Goal: Task Accomplishment & Management: Use online tool/utility

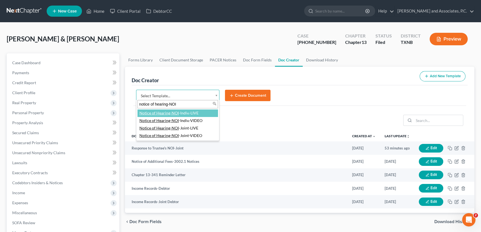
type input "notice of hearing-NOI"
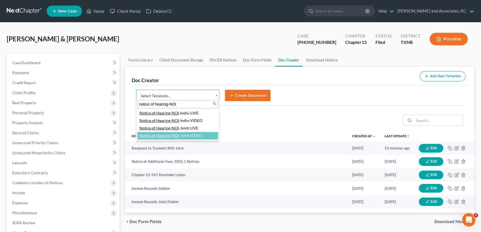
select select "77358"
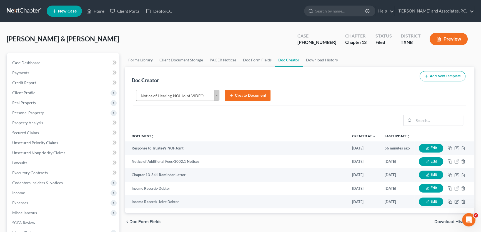
click at [236, 95] on button "Create Document" at bounding box center [248, 96] width 46 height 12
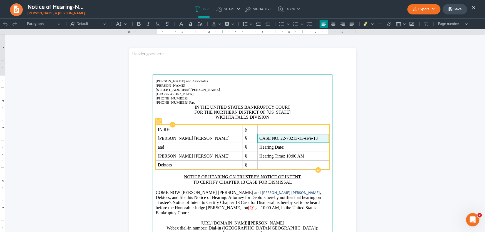
click at [284, 139] on span "CASE NO. 22-70213-13-swe-13" at bounding box center [293, 138] width 68 height 5
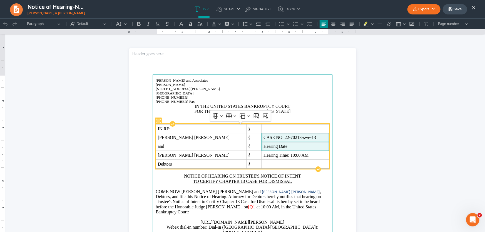
click at [282, 144] on td "Hearing Date:" at bounding box center [296, 146] width 68 height 9
click at [281, 146] on span "Hearing Date:" at bounding box center [295, 146] width 64 height 5
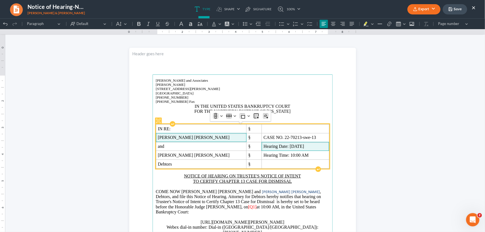
click at [210, 138] on span "Zachary Houston Gilbert" at bounding box center [201, 137] width 87 height 5
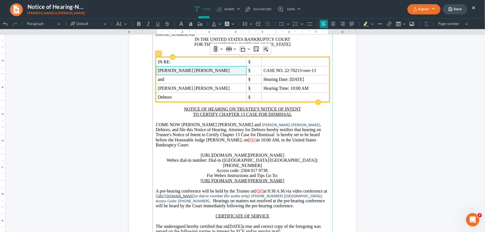
scroll to position [76, 0]
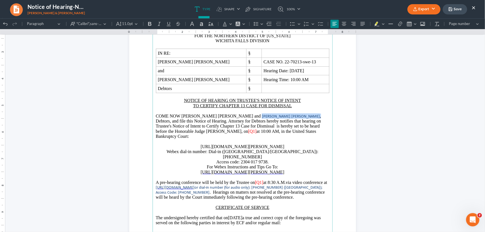
drag, startPoint x: 275, startPoint y: 116, endPoint x: 247, endPoint y: 119, distance: 28.8
click at [247, 119] on p "COME NOW Zachary Houston Gilbert and Tambi Kay Gilbert , Debtors, and file this…" at bounding box center [242, 126] width 173 height 26
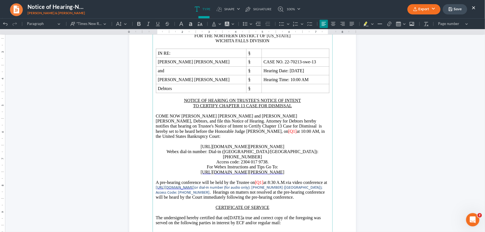
click at [288, 133] on span "[Q1]" at bounding box center [292, 131] width 8 height 5
click at [263, 180] on span "[Q1]" at bounding box center [259, 182] width 8 height 5
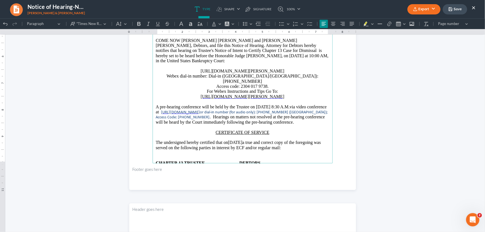
scroll to position [151, 0]
click at [241, 124] on p "Rich Text Editor, page-0-main" at bounding box center [242, 126] width 173 height 5
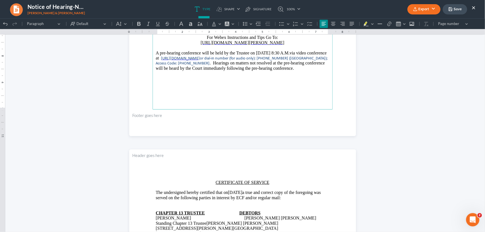
scroll to position [278, 0]
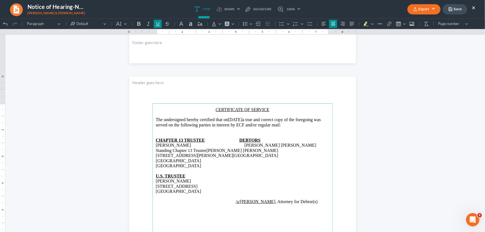
click at [153, 161] on main "⁠⁠⁠⁠⁠⁠⁠ CERTIFICATE OF SERVICE The undersigned hereby certified that on 08/20/2…" at bounding box center [243, 223] width 180 height 240
drag, startPoint x: 200, startPoint y: 167, endPoint x: 178, endPoint y: 175, distance: 23.5
click at [139, 167] on section "CERTIFICATE OF SERVICE The undersigned hereby certified that on 08/20/2025 a tr…" at bounding box center [242, 223] width 227 height 294
drag, startPoint x: 172, startPoint y: 180, endPoint x: 142, endPoint y: 181, distance: 30.0
click at [142, 181] on section "CERTIFICATE OF SERVICE The undersigned hereby certified that on 08/20/2025 a tr…" at bounding box center [242, 223] width 227 height 294
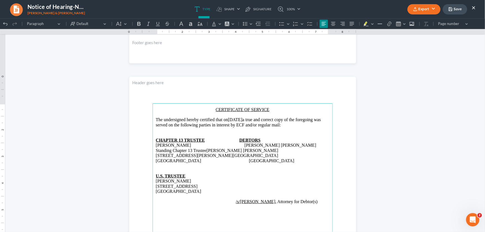
click at [156, 168] on span "Rich Text Editor, page-1-main" at bounding box center [167, 165] width 22 height 5
drag, startPoint x: 260, startPoint y: 119, endPoint x: 242, endPoint y: 120, distance: 18.4
click at [242, 120] on p "The undersigned hereby certified that on 08/20/2025 a true and correct copy of …" at bounding box center [242, 122] width 173 height 10
click at [320, 202] on p "/s/Monte J. White , Attorney for Debtor(s)" at bounding box center [242, 201] width 173 height 5
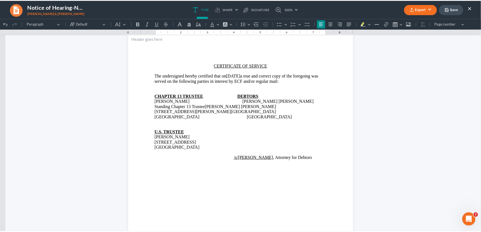
scroll to position [328, 0]
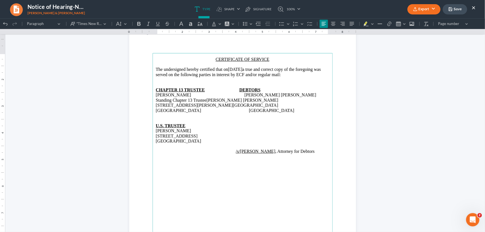
click at [431, 10] on button "Export" at bounding box center [423, 9] width 33 height 10
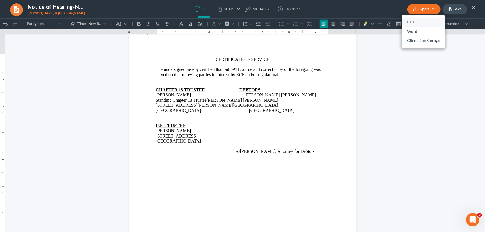
click at [410, 21] on link "PDF" at bounding box center [423, 22] width 43 height 9
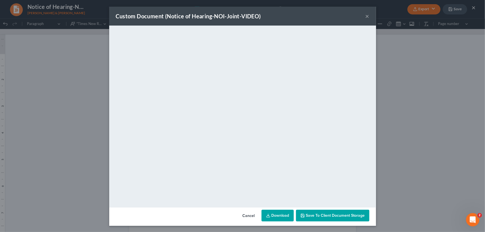
click at [366, 16] on button "×" at bounding box center [368, 16] width 4 height 7
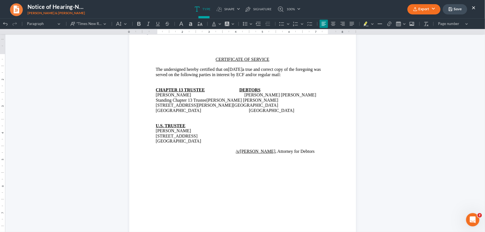
click at [453, 10] on button "Save" at bounding box center [455, 9] width 24 height 10
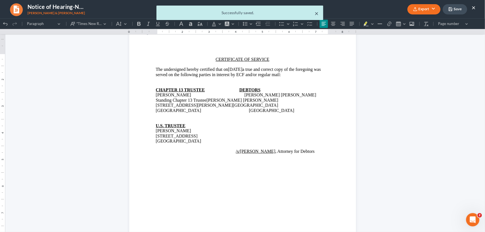
click at [316, 14] on button "×" at bounding box center [317, 13] width 4 height 7
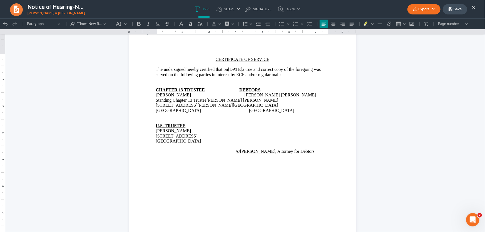
click at [473, 7] on button "×" at bounding box center [474, 7] width 4 height 7
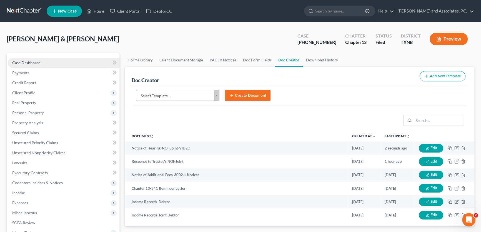
click at [67, 62] on link "Case Dashboard" at bounding box center [64, 63] width 112 height 10
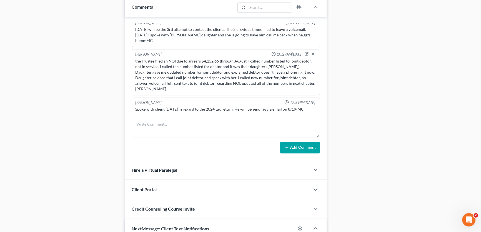
scroll to position [354, 0]
click at [148, 129] on textarea at bounding box center [226, 126] width 188 height 21
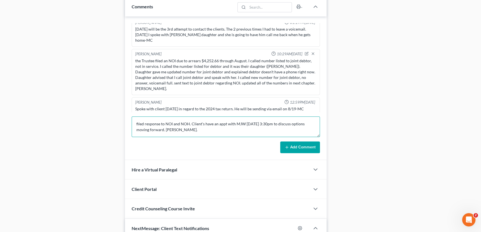
type textarea "filed response to NOI and NOH. Client's have an appt with MJW 08/20 at 3:30pm t…"
click at [288, 149] on button "Add Comment" at bounding box center [300, 147] width 40 height 12
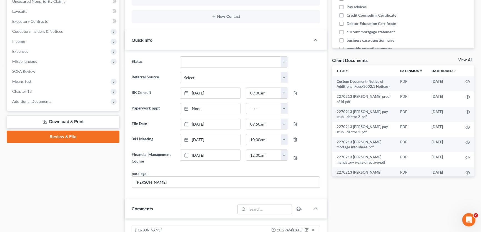
scroll to position [0, 0]
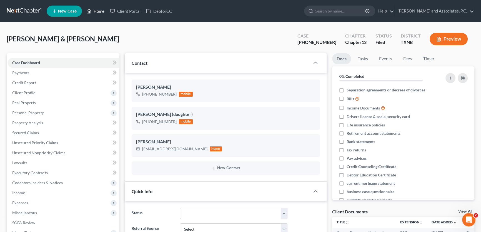
click at [102, 11] on link "Home" at bounding box center [96, 11] width 24 height 10
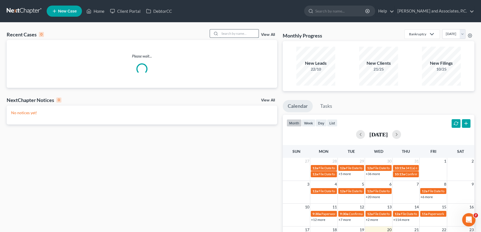
click at [233, 33] on input "search" at bounding box center [239, 33] width 39 height 8
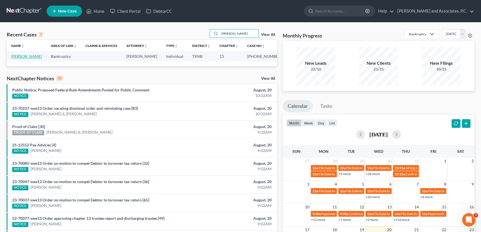
type input "winstel"
click at [17, 58] on link "Winstel, Teresa" at bounding box center [26, 56] width 31 height 5
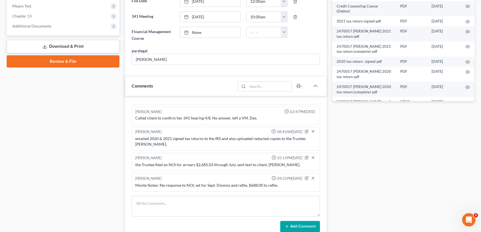
scroll to position [227, 0]
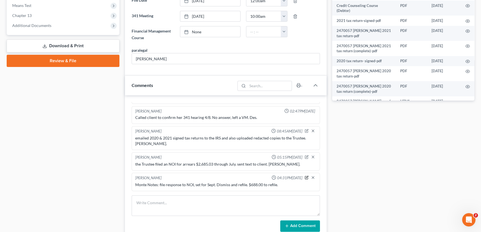
click at [305, 176] on icon "button" at bounding box center [307, 178] width 4 height 4
click at [283, 188] on textarea "Monte Notes: file response to NOI, set for Sept. Dismiss and refile. $688.00 to…" at bounding box center [225, 192] width 181 height 21
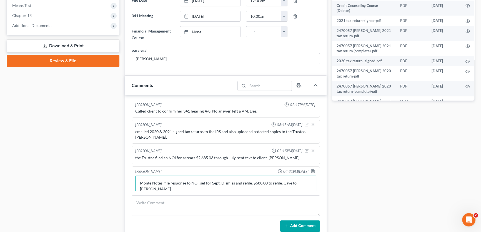
scroll to position [91, 0]
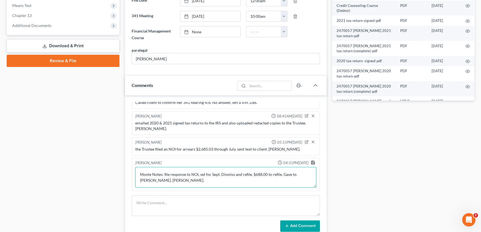
type textarea "Monte Notes: file response to NOI, set for Sept. Dismiss and refile. $688.00 to…"
click at [311, 161] on icon "button" at bounding box center [313, 162] width 4 height 4
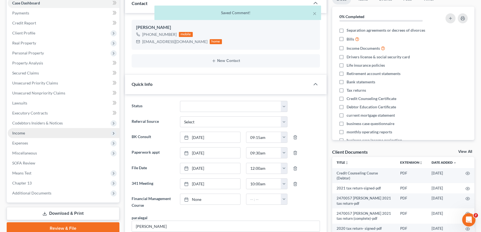
scroll to position [50, 0]
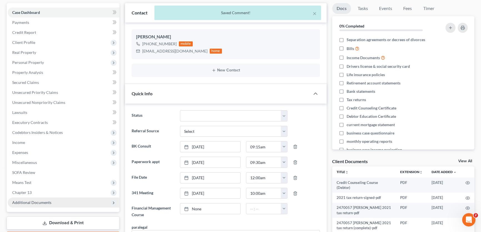
click at [41, 198] on span "Additional Documents" at bounding box center [64, 203] width 112 height 10
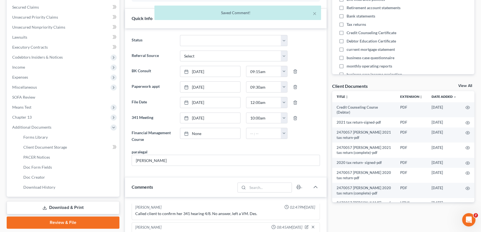
scroll to position [126, 0]
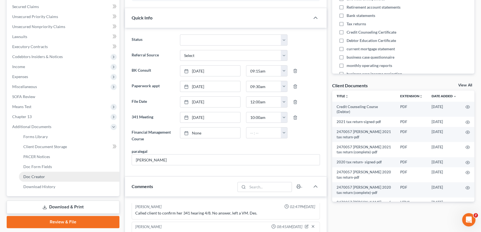
click at [39, 175] on span "Doc Creator" at bounding box center [34, 176] width 22 height 5
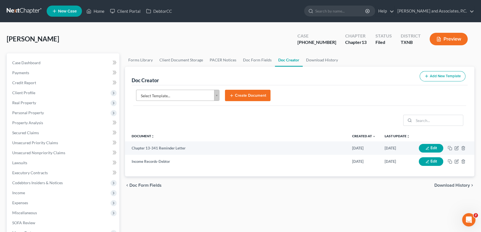
click at [175, 96] on body "Home New Case Client Portal DebtorCC Monte J. White and Associates, P.C. amy@mo…" at bounding box center [240, 188] width 481 height 376
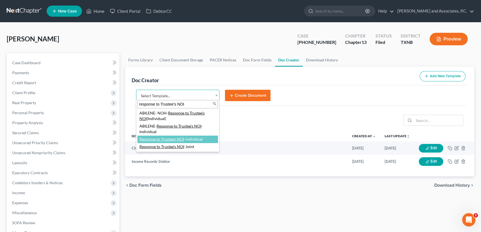
type input "response to Trustee's NOI"
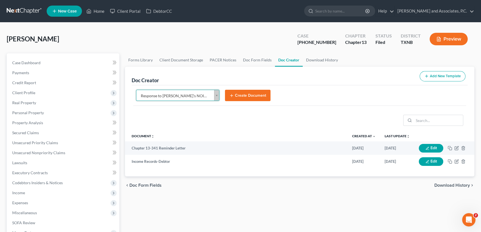
select select "77391"
click at [252, 95] on button "Create Document" at bounding box center [248, 96] width 46 height 12
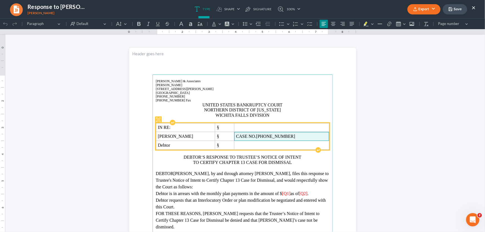
click at [286, 135] on span "24-70057-13" at bounding box center [275, 136] width 39 height 5
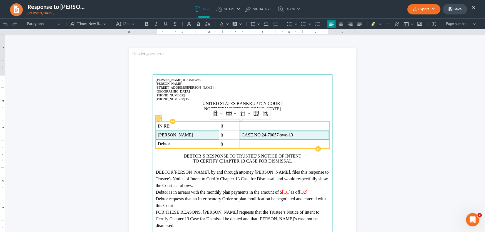
click at [201, 135] on span "Teresa Lynn Winstel" at bounding box center [187, 134] width 59 height 5
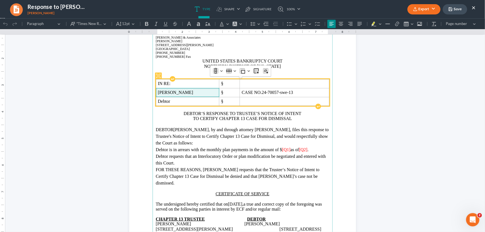
scroll to position [50, 0]
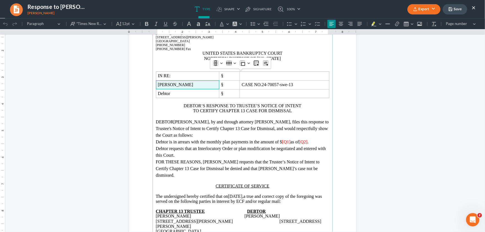
click at [181, 120] on span "Teresa Lynn Winstel" at bounding box center [190, 121] width 35 height 5
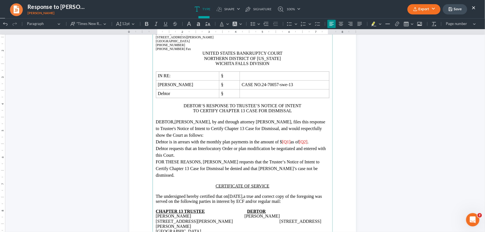
click at [297, 141] on span "as of" at bounding box center [294, 141] width 9 height 5
click at [316, 141] on span "[Q2]" at bounding box center [311, 141] width 8 height 5
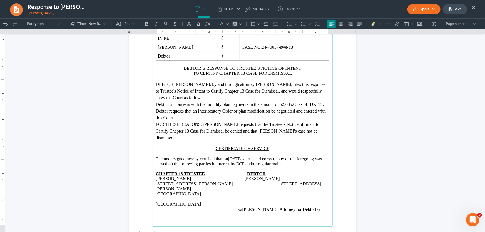
scroll to position [101, 0]
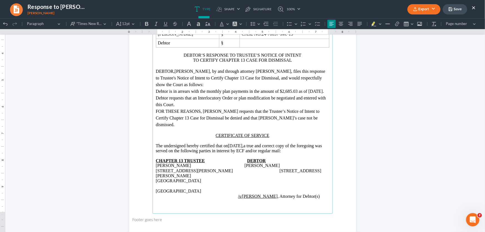
click at [153, 177] on main "Monte J. White & Associates Monte J. White 1106 Brook Ave., Hamilton Place Wich…" at bounding box center [243, 93] width 180 height 240
click at [242, 171] on p "1407 Buddy Holly Ave. 3150 Lela Ln Lubbock, TX 79401 ⁠⁠⁠⁠⁠⁠⁠ Wichita Falls, TX …" at bounding box center [242, 175] width 173 height 15
drag, startPoint x: 200, startPoint y: 185, endPoint x: 192, endPoint y: 188, distance: 9.0
click at [192, 188] on main "Monte J. White & Associates Monte J. White 1106 Brook Ave., Hamilton Place Wich…" at bounding box center [243, 93] width 180 height 240
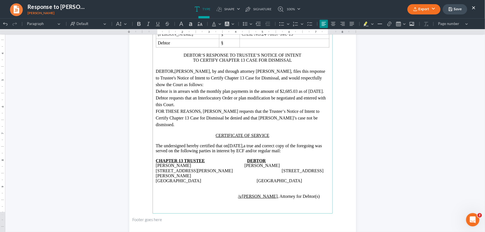
click at [310, 194] on span "/s/Monte J. White , Attorney for Debtor(s)" at bounding box center [278, 196] width 84 height 5
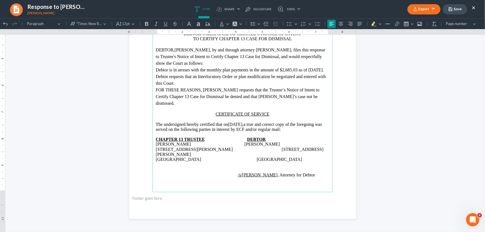
scroll to position [97, 0]
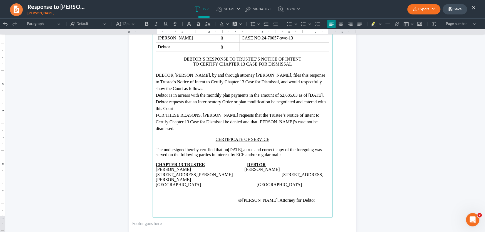
drag, startPoint x: 256, startPoint y: 150, endPoint x: 237, endPoint y: 150, distance: 18.9
click at [237, 150] on span "08/20/2025," at bounding box center [236, 149] width 16 height 5
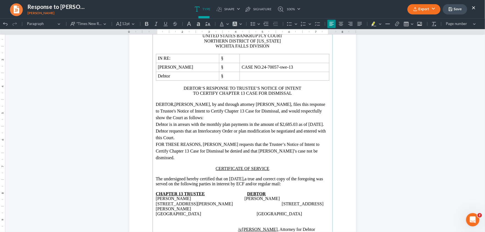
scroll to position [0, 0]
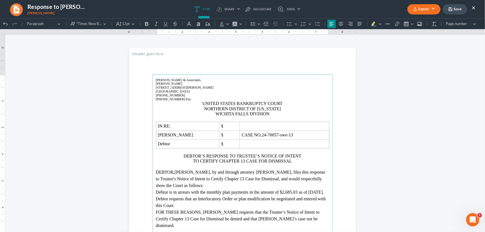
click at [426, 10] on button "Export" at bounding box center [423, 9] width 33 height 10
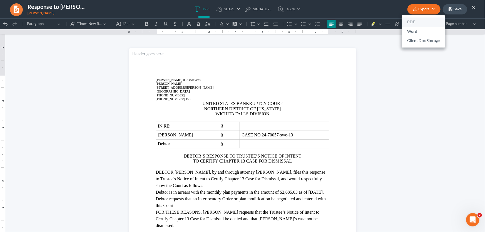
click at [420, 23] on link "PDF" at bounding box center [423, 22] width 43 height 9
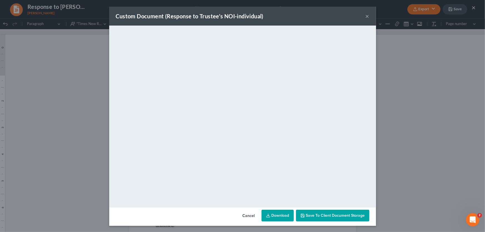
drag, startPoint x: 365, startPoint y: 16, endPoint x: 374, endPoint y: 18, distance: 9.9
click at [366, 16] on button "×" at bounding box center [368, 16] width 4 height 7
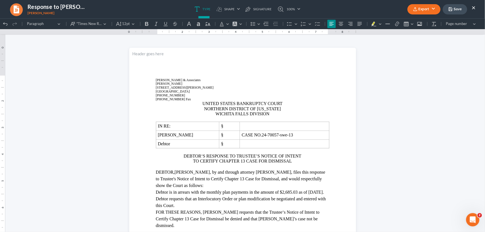
click at [448, 8] on icon "button" at bounding box center [450, 9] width 4 height 4
click at [317, 13] on ul "Type shapes Shape Line Check Arrow Circle Rectangle pen-tool Signature 100% Fit…" at bounding box center [247, 9] width 288 height 18
drag, startPoint x: 474, startPoint y: 8, endPoint x: 311, endPoint y: 7, distance: 163.2
click at [474, 8] on button "×" at bounding box center [474, 7] width 4 height 7
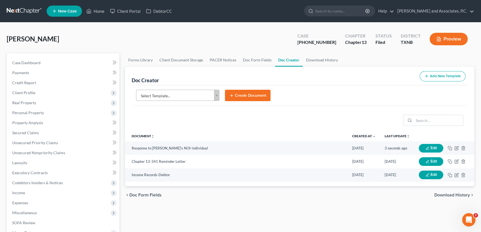
click at [189, 92] on body "Home New Case Client Portal DebtorCC Monte J. White and Associates, P.C. amy@mo…" at bounding box center [240, 188] width 481 height 376
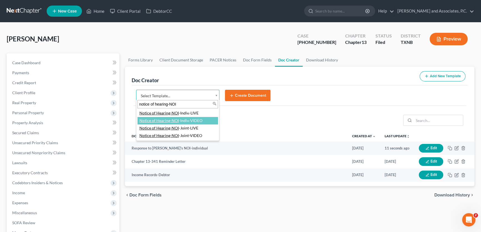
type input "notice of hearing-NOI"
select select "77356"
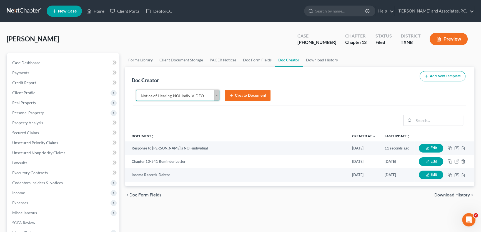
click at [240, 97] on button "Create Document" at bounding box center [248, 96] width 46 height 12
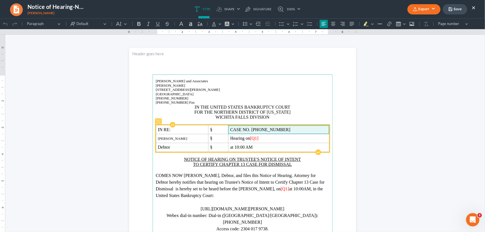
click at [282, 130] on span "CASE NO. 24-70057-13" at bounding box center [278, 129] width 97 height 5
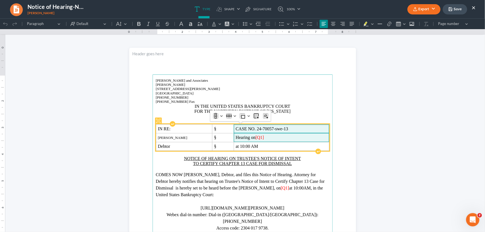
click at [276, 139] on span "Hearing on [Q1]" at bounding box center [281, 137] width 91 height 5
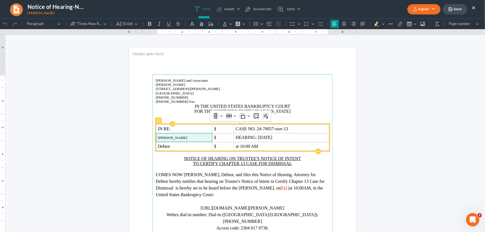
drag, startPoint x: 203, startPoint y: 137, endPoint x: 156, endPoint y: 136, distance: 47.3
click at [158, 136] on span "Teresa Lynn Winstel" at bounding box center [184, 137] width 53 height 4
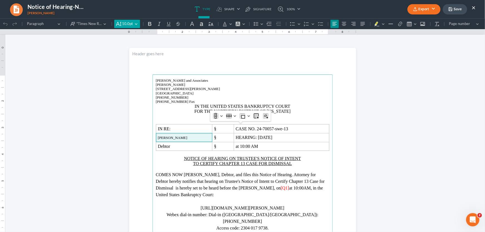
click at [127, 23] on span "10.0pt" at bounding box center [127, 24] width 11 height 6
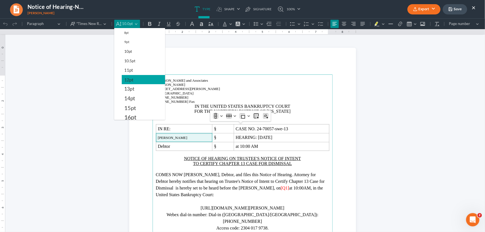
click at [128, 79] on span "12pt" at bounding box center [128, 79] width 9 height 7
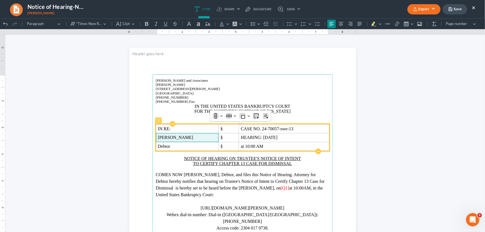
click at [205, 133] on td "Teresa Lynn Winstel" at bounding box center [187, 137] width 63 height 9
click at [208, 135] on span "Teresa Lynn Winstel" at bounding box center [187, 137] width 59 height 5
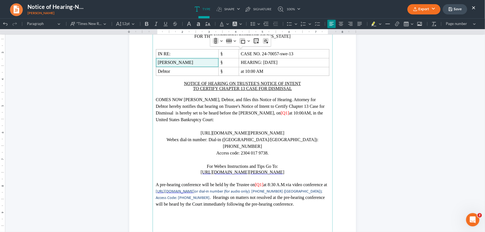
scroll to position [76, 0]
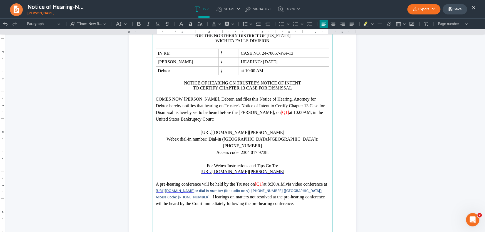
click at [248, 121] on p "COMES NOW Teresa Lynn Winstel, Debtor, and files this Notice of Hearing. Attorn…" at bounding box center [242, 109] width 173 height 27
drag, startPoint x: 102, startPoint y: 90, endPoint x: 14, endPoint y: 86, distance: 88.5
click html "1.00 10.00 0 1 1 2 2 3 3 4 4 5 5 6 6 7 7 8 8 9 9 10 10 11 11 Undo (Ctrl+Z) Undo…"
click at [270, 149] on p "Access code: 2304 017 9738." at bounding box center [242, 152] width 173 height 7
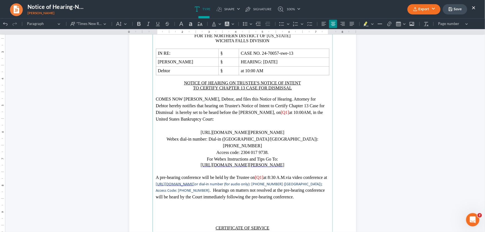
click at [289, 114] on span "[Q1]" at bounding box center [285, 112] width 8 height 5
click at [263, 175] on span "[Q1]" at bounding box center [259, 177] width 8 height 5
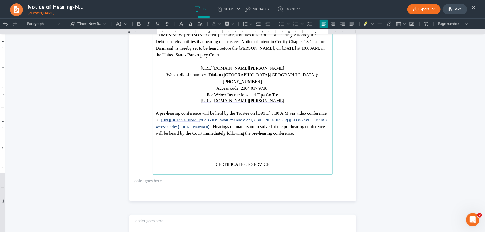
scroll to position [151, 0]
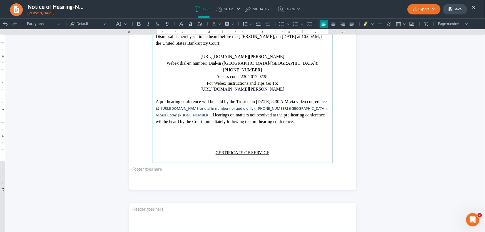
click at [242, 138] on p "Rich Text Editor, page-0-main" at bounding box center [242, 141] width 173 height 7
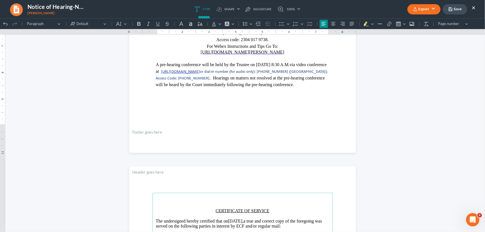
scroll to position [253, 0]
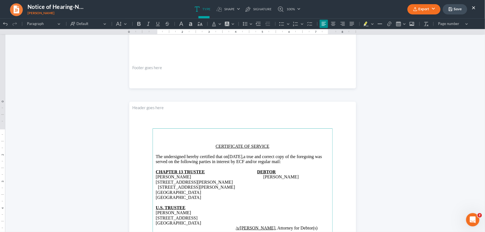
click at [239, 136] on p "Rich Text Editor, page-1-main" at bounding box center [242, 135] width 173 height 7
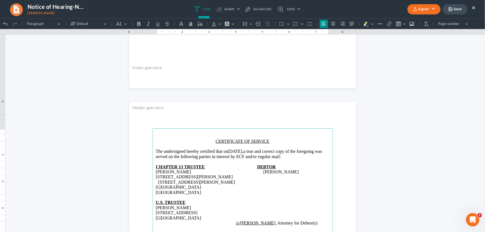
scroll to position [247, 0]
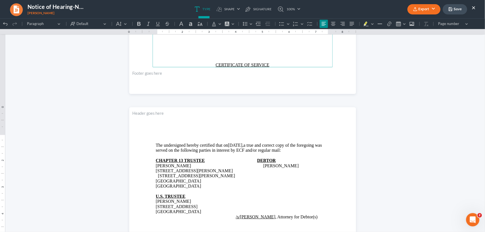
click at [241, 56] on p "Rich Text Editor, page-0-main" at bounding box center [242, 59] width 173 height 7
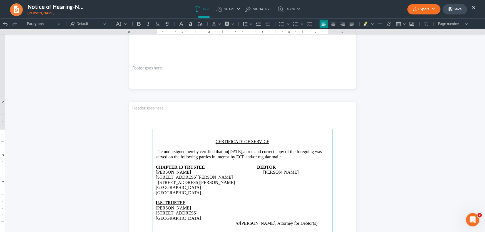
scroll to position [253, 0]
click at [156, 181] on p "1407 Buddy Holly Ave. 3150 Lela Ln Wichita Falls, TX 76306" at bounding box center [242, 181] width 173 height 15
drag, startPoint x: 165, startPoint y: 189, endPoint x: 143, endPoint y: 189, distance: 22.5
drag, startPoint x: 167, startPoint y: 203, endPoint x: 143, endPoint y: 203, distance: 23.9
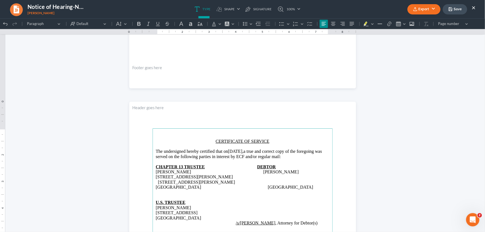
click at [306, 220] on span "/s/Monte J. White , Attorney for Debtor(s)" at bounding box center [270, 222] width 95 height 5
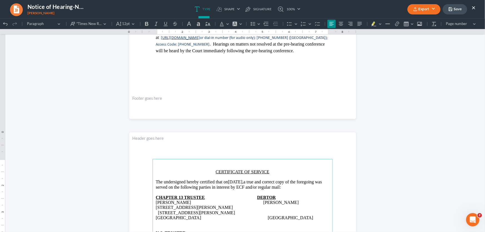
scroll to position [202, 0]
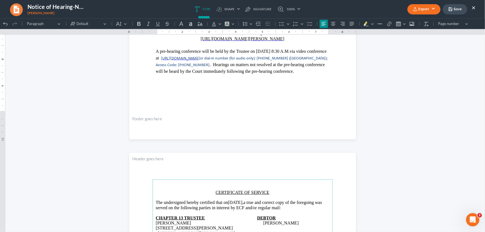
drag, startPoint x: 264, startPoint y: 200, endPoint x: 244, endPoint y: 202, distance: 20.1
click at [243, 202] on span "08/20/2025," at bounding box center [236, 202] width 16 height 5
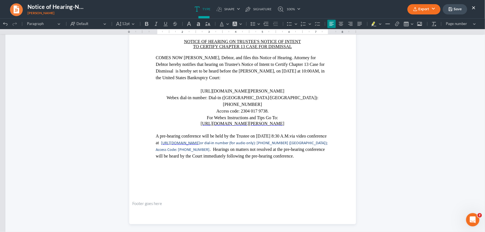
scroll to position [101, 0]
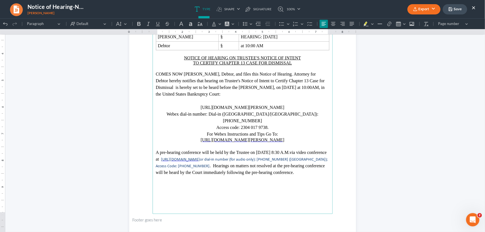
click at [428, 6] on button "Export" at bounding box center [423, 9] width 33 height 10
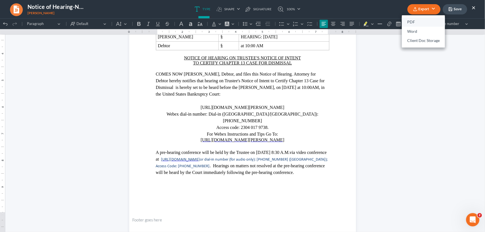
click at [431, 23] on link "PDF" at bounding box center [423, 22] width 43 height 9
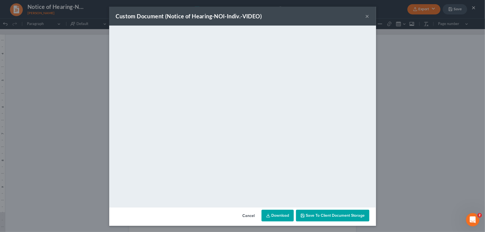
click at [366, 16] on button "×" at bounding box center [368, 16] width 4 height 7
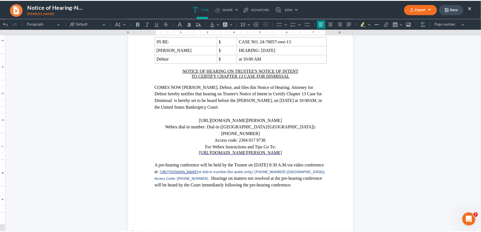
scroll to position [75, 0]
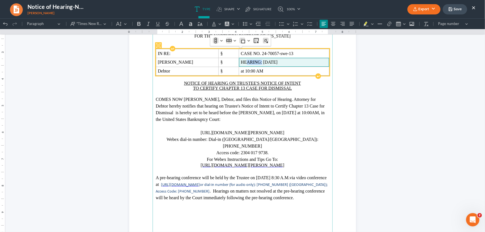
drag, startPoint x: 273, startPoint y: 63, endPoint x: 257, endPoint y: 64, distance: 16.2
click at [257, 64] on span "HEARING: September 18, 2025" at bounding box center [259, 61] width 37 height 5
click at [253, 70] on span "at 10:00 AM" at bounding box center [252, 70] width 23 height 5
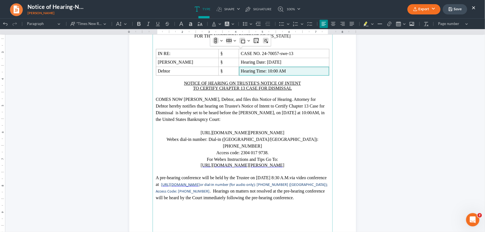
click at [414, 11] on icon "button" at bounding box center [415, 10] width 3 height 1
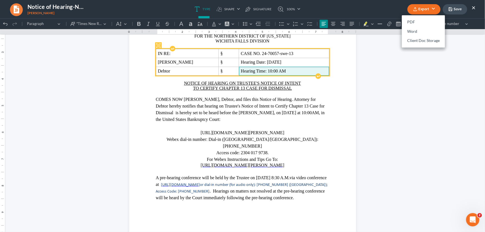
click at [286, 73] on span "Hearing Time: 10:00 AM" at bounding box center [263, 70] width 45 height 5
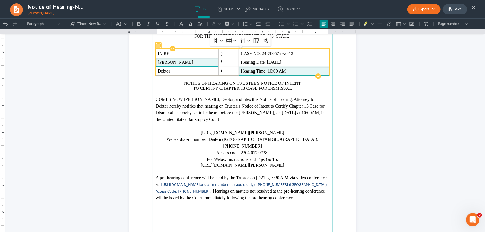
click at [193, 60] on span "Teresa Lynn Winstel" at bounding box center [175, 61] width 35 height 5
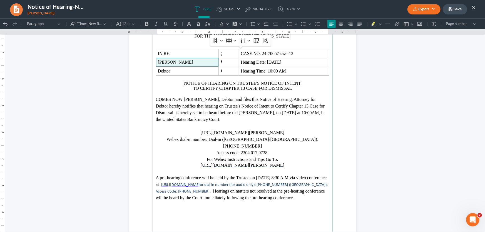
click at [421, 8] on button "Export" at bounding box center [423, 9] width 33 height 10
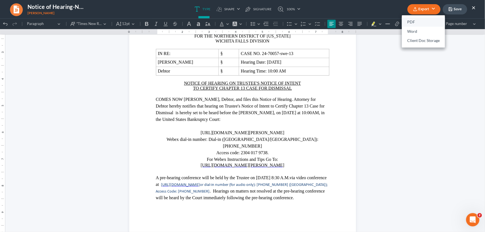
click at [414, 22] on link "PDF" at bounding box center [423, 22] width 43 height 9
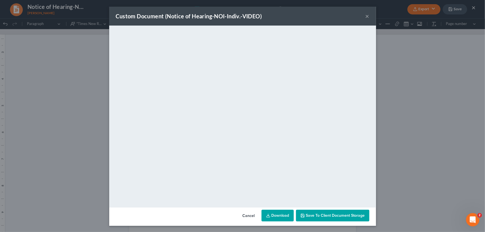
click at [367, 16] on button "×" at bounding box center [368, 16] width 4 height 7
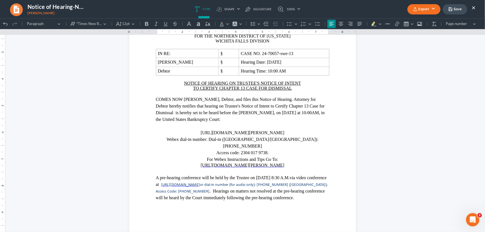
click at [457, 11] on button "Save" at bounding box center [455, 9] width 24 height 10
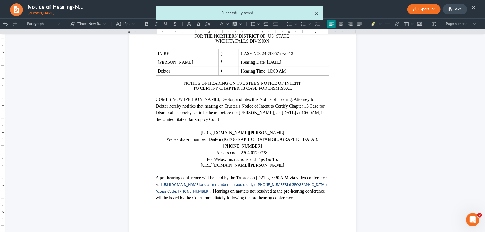
click at [317, 13] on button "×" at bounding box center [317, 13] width 4 height 7
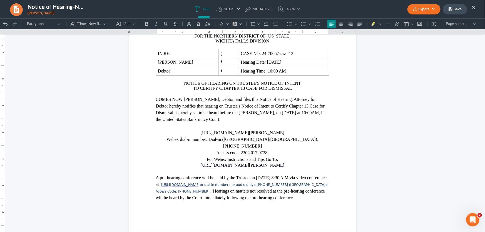
click at [475, 5] on button "×" at bounding box center [474, 7] width 4 height 7
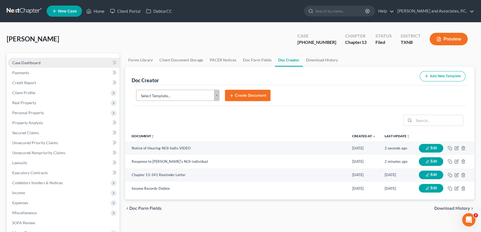
click at [58, 62] on link "Case Dashboard" at bounding box center [64, 63] width 112 height 10
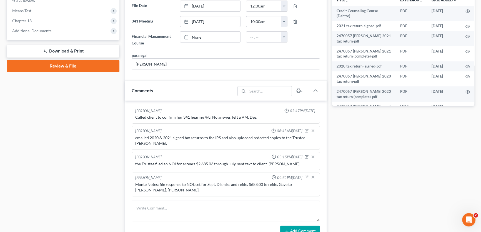
scroll to position [303, 0]
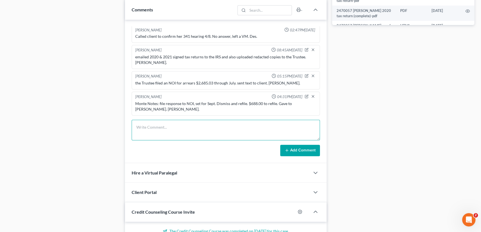
click at [161, 131] on textarea at bounding box center [226, 130] width 188 height 21
type textarea "filed response to NOI & NOH. Amy."
click at [292, 149] on button "Add Comment" at bounding box center [300, 151] width 40 height 12
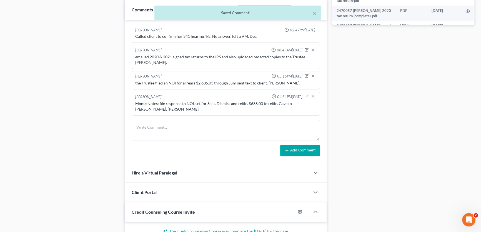
scroll to position [103, 0]
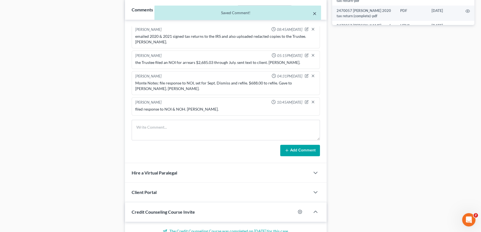
click at [314, 13] on button "×" at bounding box center [315, 13] width 4 height 7
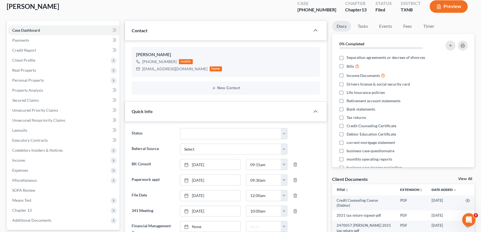
scroll to position [0, 0]
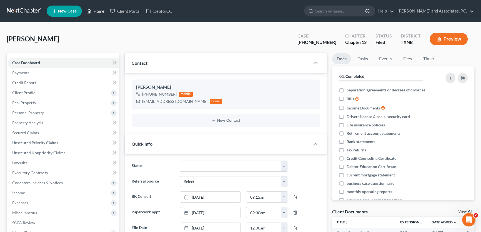
click at [98, 8] on link "Home" at bounding box center [96, 11] width 24 height 10
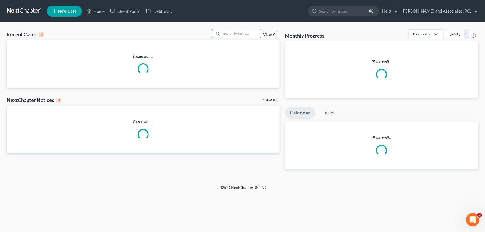
click at [233, 31] on input "search" at bounding box center [241, 33] width 39 height 8
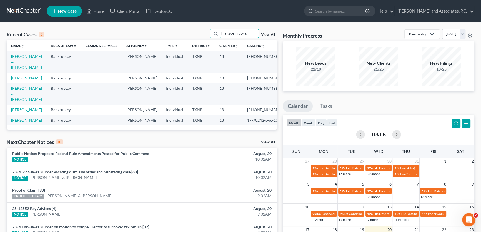
type input "clark"
click at [30, 55] on link "Clark, Tim & Laura" at bounding box center [26, 62] width 31 height 16
select select "1"
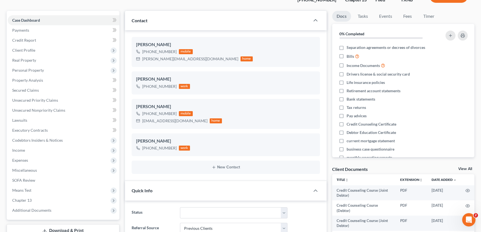
scroll to position [140, 0]
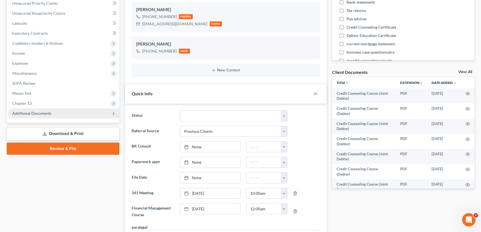
click at [44, 113] on span "Additional Documents" at bounding box center [31, 113] width 39 height 5
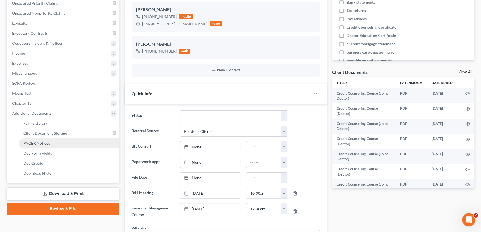
click at [41, 145] on link "PACER Notices" at bounding box center [69, 143] width 101 height 10
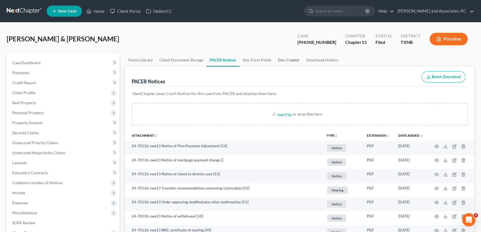
click at [288, 61] on link "Doc Creator" at bounding box center [289, 59] width 28 height 13
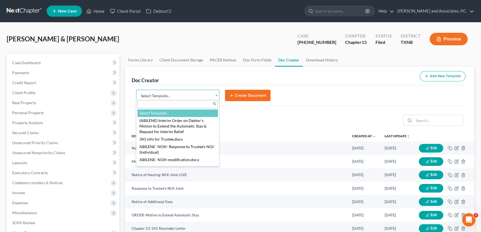
click at [153, 96] on body "Home New Case Client Portal DebtorCC Monte J. White and Associates, P.C. amy@mo…" at bounding box center [240, 188] width 481 height 376
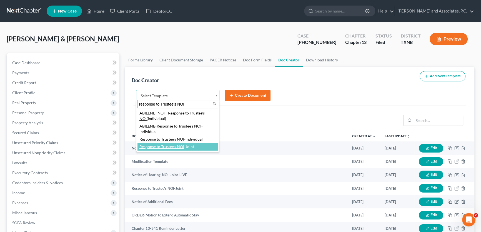
type input "response to Trustee's NOI"
select select "77392"
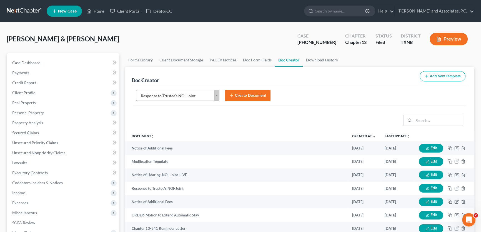
click at [235, 97] on button "Create Document" at bounding box center [248, 96] width 46 height 12
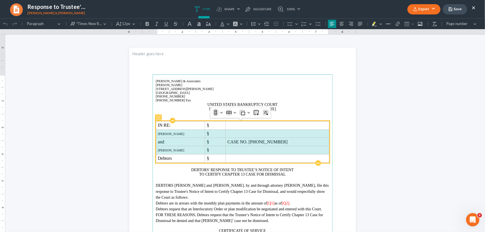
drag, startPoint x: 240, startPoint y: 151, endPoint x: 176, endPoint y: 133, distance: 67.0
click at [176, 133] on tbody "IN RE: § Tim E. Clark § and § CASE NO. 24-70126-13 Laura A. Clark § Debtors §" at bounding box center [242, 141] width 173 height 41
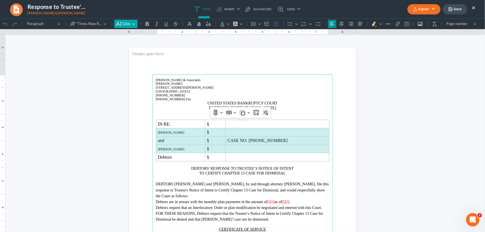
click at [131, 23] on button "12px 12px" at bounding box center [125, 23] width 23 height 8
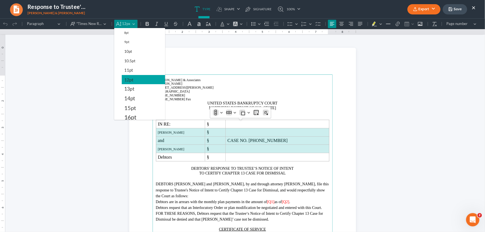
click at [128, 78] on span "12pt" at bounding box center [128, 79] width 9 height 7
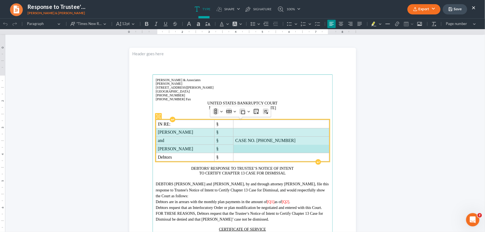
click at [278, 140] on span "CASE NO. 24-70126-13" at bounding box center [265, 140] width 60 height 5
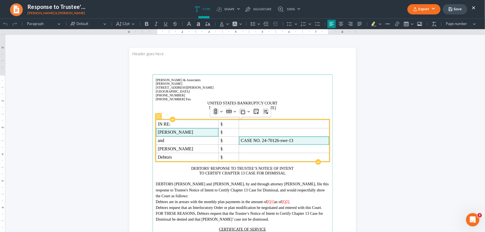
click at [195, 132] on p "Tim E. Clark" at bounding box center [187, 132] width 59 height 4
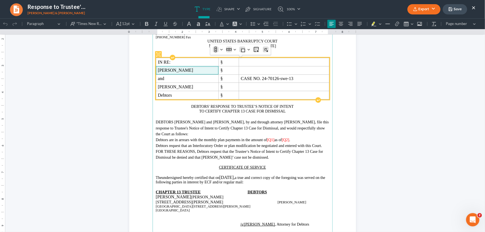
scroll to position [76, 0]
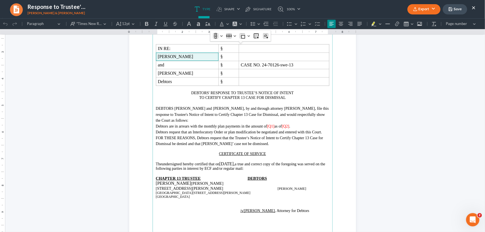
click at [179, 108] on span "DEBTORS Tim E. Clark and" at bounding box center [184, 108] width 56 height 4
click at [274, 125] on span "[Q1]" at bounding box center [270, 126] width 7 height 4
click at [299, 126] on span "[Q2]" at bounding box center [295, 126] width 7 height 4
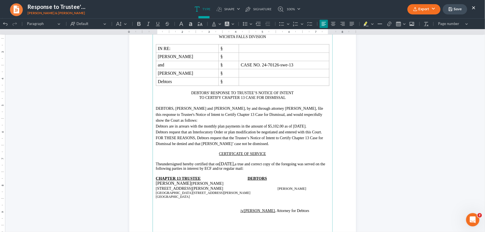
drag, startPoint x: 247, startPoint y: 168, endPoint x: 228, endPoint y: 170, distance: 19.9
click at [228, 170] on p "The undersigned hereb y certified that on 08/20/2025, a true and correct copy o…" at bounding box center [242, 165] width 173 height 9
click at [156, 198] on span "Wichita Falls, TX 76310" at bounding box center [173, 197] width 34 height 4
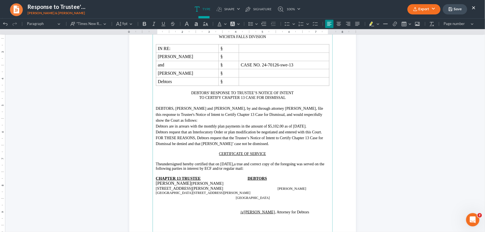
scroll to position [101, 0]
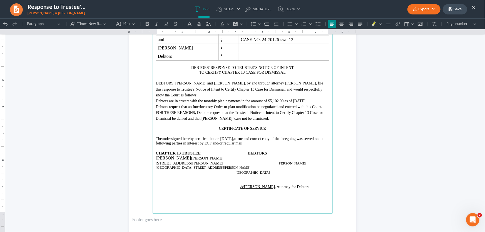
drag, startPoint x: 310, startPoint y: 197, endPoint x: 163, endPoint y: 144, distance: 156.2
click at [163, 144] on main "Monte J. White & Associates Monte J. White 1106 Brook Ave., Hamilton Place Wich…" at bounding box center [243, 93] width 180 height 240
click at [125, 22] on span "14px" at bounding box center [126, 24] width 8 height 6
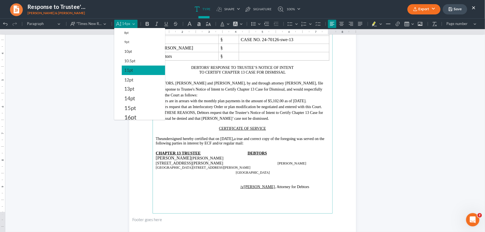
click at [130, 69] on span "11pt" at bounding box center [128, 70] width 9 height 7
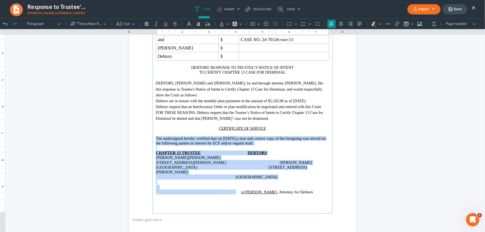
click at [284, 160] on p "Katherine Davis Tim E. Clark" at bounding box center [242, 157] width 173 height 5
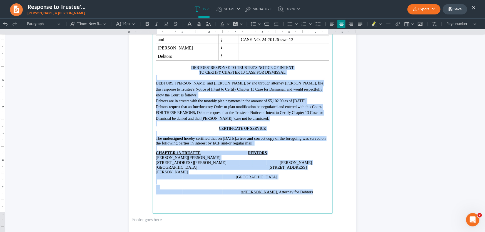
drag, startPoint x: 311, startPoint y: 194, endPoint x: 158, endPoint y: 68, distance: 198.1
click at [158, 68] on main "Monte J. White & Associates Monte J. White 1106 Brook Ave., Hamilton Place Wich…" at bounding box center [243, 93] width 180 height 240
click at [132, 23] on button "14px 14px" at bounding box center [125, 23] width 23 height 8
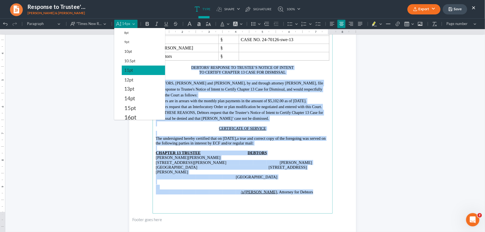
click at [130, 72] on span "11pt" at bounding box center [128, 70] width 9 height 7
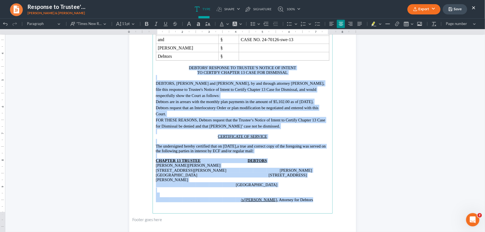
click at [300, 158] on p "Rich Text Editor, page-0-main" at bounding box center [242, 155] width 173 height 5
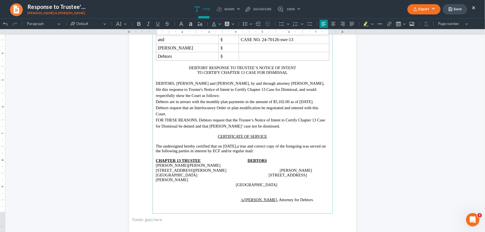
click at [188, 167] on span "Katherine Davis" at bounding box center [172, 165] width 32 height 4
click at [257, 180] on span "Lubbock, TX 79401 6606 Webb Avenue" at bounding box center [231, 177] width 151 height 9
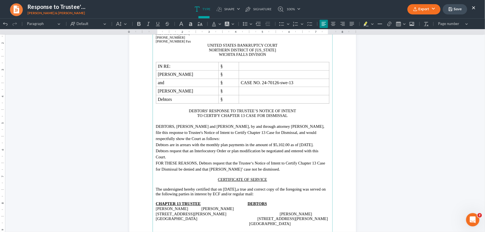
scroll to position [46, 0]
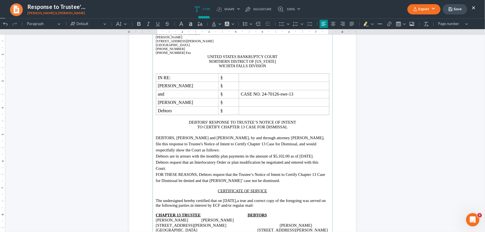
click at [419, 12] on button "Export" at bounding box center [423, 9] width 33 height 10
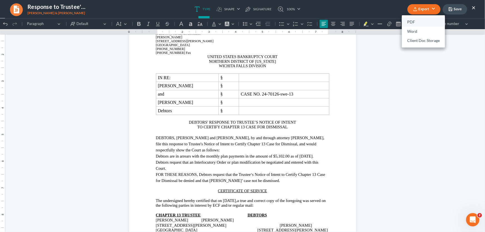
click at [417, 23] on link "PDF" at bounding box center [423, 22] width 43 height 9
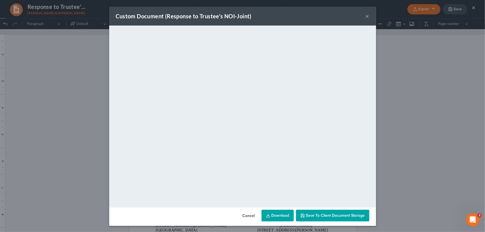
drag, startPoint x: 366, startPoint y: 15, endPoint x: 469, endPoint y: 10, distance: 103.0
click at [366, 15] on button "×" at bounding box center [368, 16] width 4 height 7
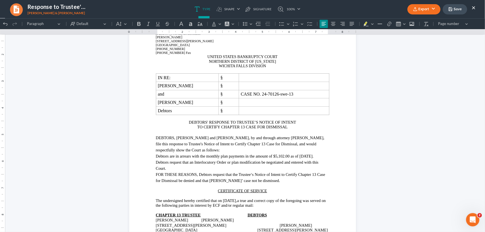
click at [464, 9] on button "Save" at bounding box center [455, 9] width 24 height 10
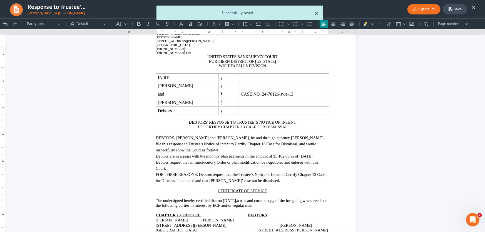
click at [317, 14] on button "×" at bounding box center [317, 13] width 4 height 7
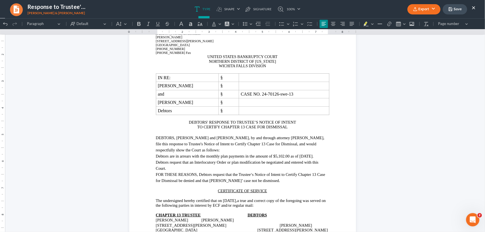
click at [473, 8] on button "×" at bounding box center [474, 7] width 4 height 7
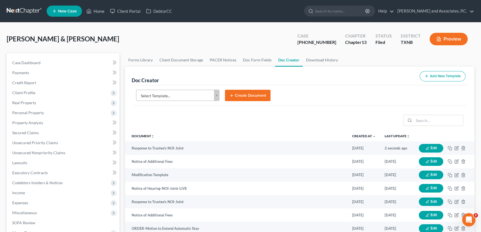
click at [158, 93] on body "Home New Case Client Portal DebtorCC Monte J. White and Associates, P.C. amy@mo…" at bounding box center [240, 188] width 481 height 376
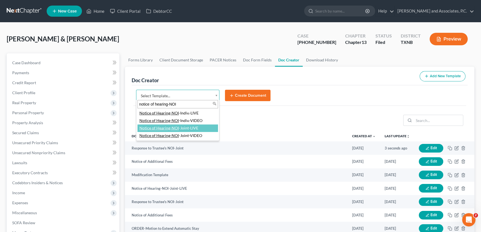
type input "notice of hearing-NOI"
select select "77357"
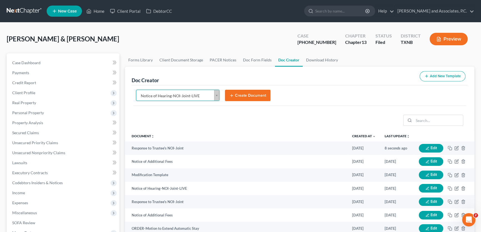
click at [234, 96] on icon "submit" at bounding box center [232, 95] width 4 height 4
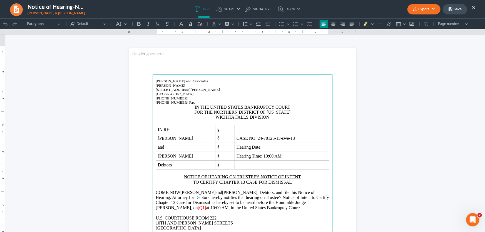
scroll to position [0, 0]
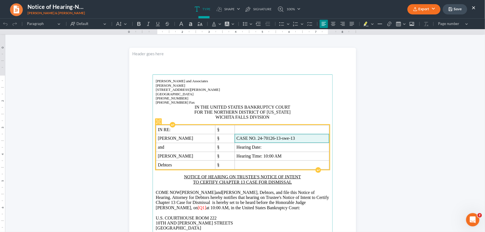
click at [268, 138] on span "CASE NO. 24-70126-13-swe-13" at bounding box center [282, 138] width 91 height 5
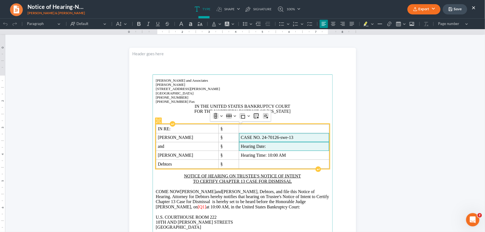
click at [266, 145] on span "Hearing Date:" at bounding box center [284, 146] width 86 height 5
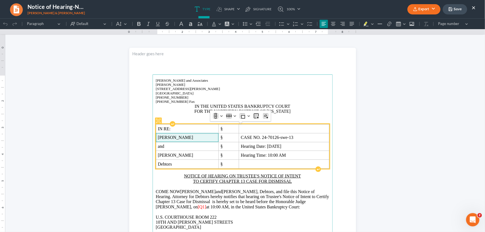
click at [194, 136] on span "Tim E. Clark" at bounding box center [187, 137] width 59 height 5
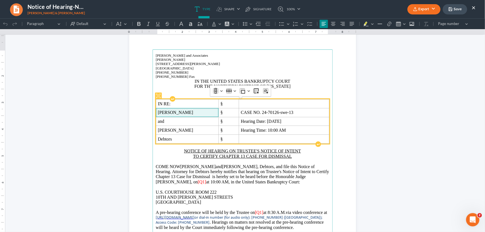
scroll to position [50, 0]
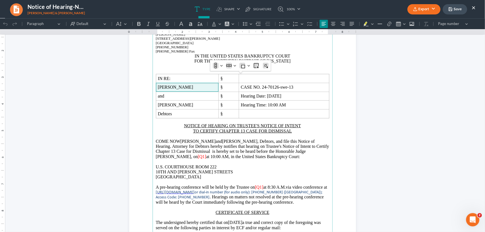
click at [198, 157] on span "[Q1]" at bounding box center [202, 156] width 8 height 5
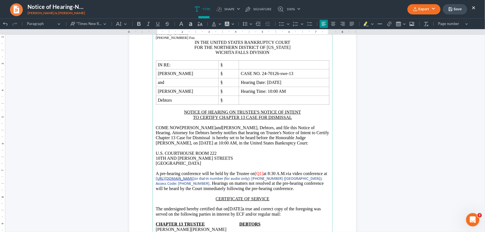
scroll to position [76, 0]
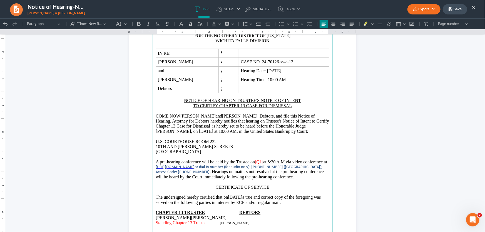
click at [274, 164] on span "at 8:30 A.M." at bounding box center [274, 161] width 23 height 5
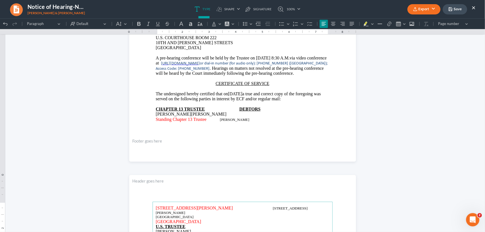
scroll to position [177, 0]
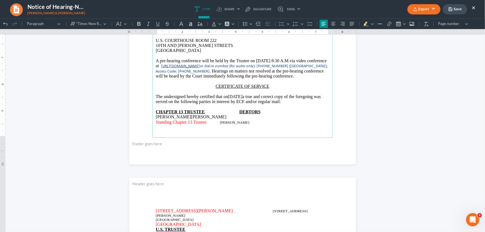
click at [228, 81] on p "Rich Text Editor, page-0-main" at bounding box center [242, 81] width 173 height 5
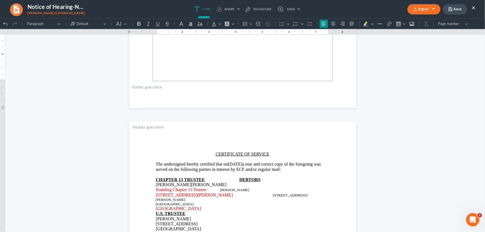
scroll to position [278, 0]
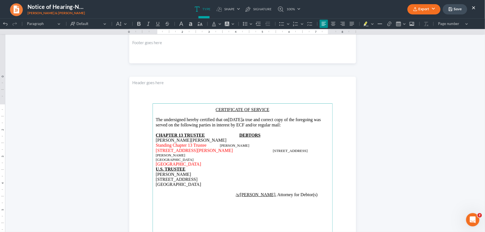
drag, startPoint x: 260, startPoint y: 119, endPoint x: 243, endPoint y: 121, distance: 17.3
click at [243, 121] on p "The undersigned hereby certified that on 08/20/2025 a true and correct copy of …" at bounding box center [242, 122] width 173 height 10
click at [156, 157] on span "Wichita Falls, TX 76310" at bounding box center [175, 159] width 38 height 4
drag, startPoint x: 190, startPoint y: 160, endPoint x: 153, endPoint y: 162, distance: 36.5
click at [153, 162] on main "CERTIFICATE OF SERVICE The undersigned hereby certified that on August 20, 2025…" at bounding box center [243, 223] width 180 height 240
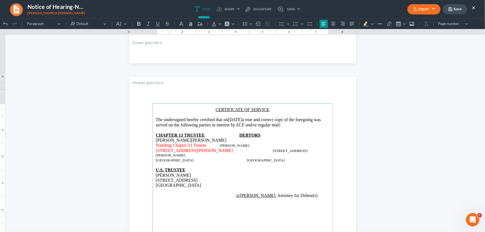
drag, startPoint x: 186, startPoint y: 171, endPoint x: 153, endPoint y: 172, distance: 32.8
click at [153, 172] on main "CERTIFICATE OF SERVICE The undersigned hereby certified that on August 20, 2025…" at bounding box center [243, 223] width 180 height 240
click at [311, 193] on p "/s/Monte J. White , Attorney for Debtor(s)" at bounding box center [242, 195] width 173 height 5
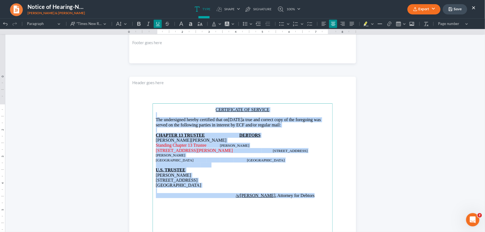
drag, startPoint x: 313, startPoint y: 192, endPoint x: 181, endPoint y: 111, distance: 155.1
click at [181, 111] on main "CERTIFICATE OF SERVICE The undersigned hereby certified that on August 20, 2025…" at bounding box center [243, 223] width 180 height 240
click at [119, 22] on icon "Editor toolbar" at bounding box center [119, 24] width 6 height 6
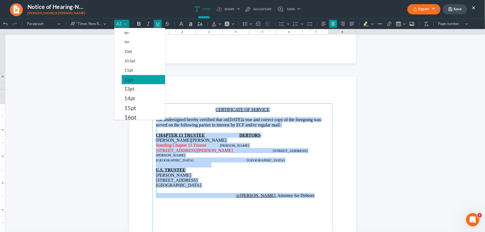
click at [125, 79] on span "12pt" at bounding box center [128, 79] width 9 height 7
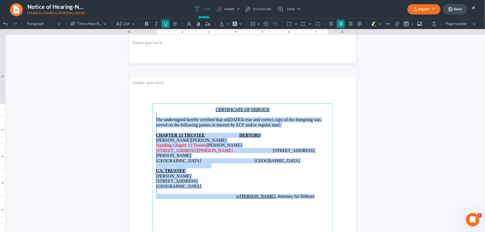
drag, startPoint x: 241, startPoint y: 155, endPoint x: 250, endPoint y: 156, distance: 8.7
click at [241, 158] on span "Rich Text Editor, page-1-main" at bounding box center [247, 160] width 13 height 5
click at [242, 158] on span "Rich Text Editor, page-1-main" at bounding box center [247, 160] width 13 height 5
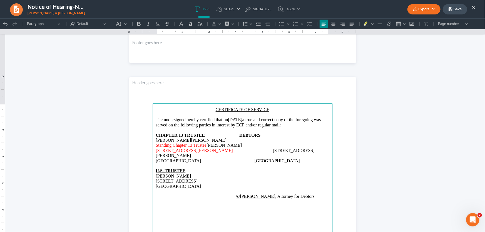
click at [242, 158] on span "Rich Text Editor, page-1-main" at bounding box center [247, 160] width 13 height 5
click at [262, 150] on span "Rich Text Editor, page-1-main" at bounding box center [267, 150] width 11 height 5
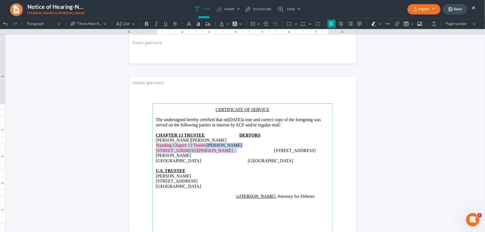
drag, startPoint x: 201, startPoint y: 149, endPoint x: 147, endPoint y: 145, distance: 53.8
click at [147, 145] on section "CERTIFICATE OF SERVICE The undersigned hereby certified that on August 20, 2025…" at bounding box center [242, 223] width 227 height 294
click at [228, 24] on button "Font Color Font Color" at bounding box center [224, 23] width 12 height 8
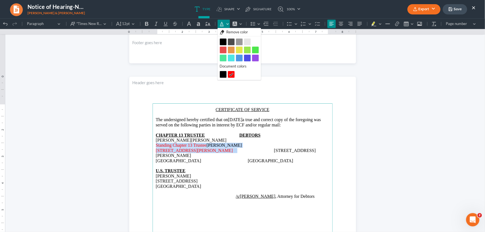
click at [222, 40] on button "Black Black" at bounding box center [223, 41] width 7 height 7
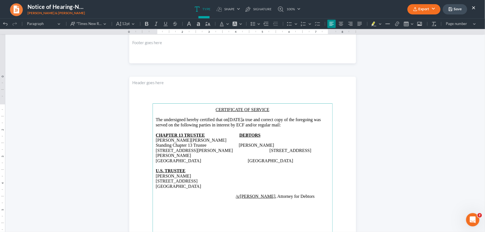
click at [286, 153] on p "1407 Buddy Holly Ave. 6606 Webb Avenue Lubbock, TX 79401 Wichita Falls, TX 76310" at bounding box center [242, 155] width 173 height 15
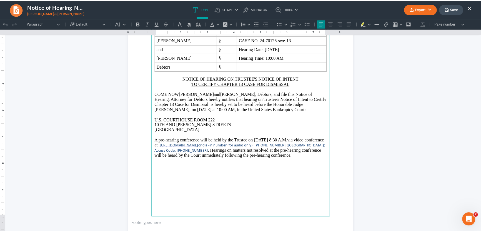
scroll to position [76, 0]
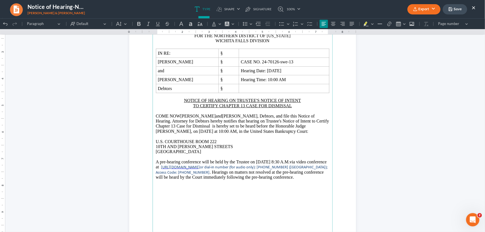
click at [420, 11] on button "Export" at bounding box center [423, 9] width 33 height 10
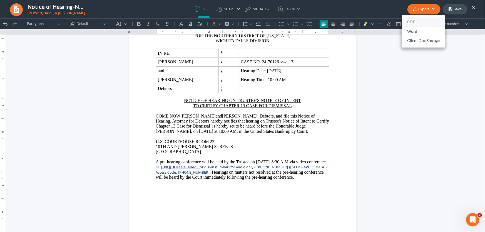
click at [421, 23] on link "PDF" at bounding box center [423, 22] width 43 height 9
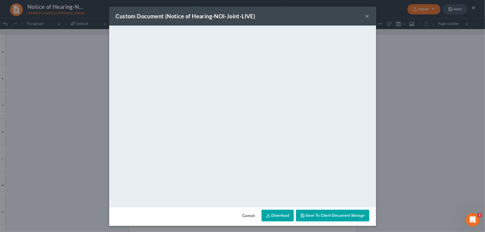
drag, startPoint x: 364, startPoint y: 16, endPoint x: 462, endPoint y: 14, distance: 97.9
click at [366, 16] on button "×" at bounding box center [368, 16] width 4 height 7
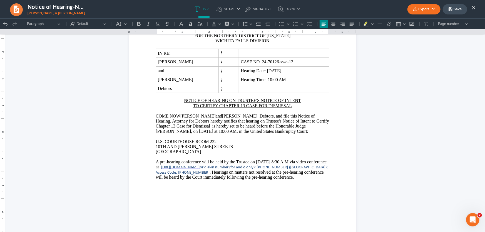
click at [461, 11] on button "Save" at bounding box center [455, 9] width 24 height 10
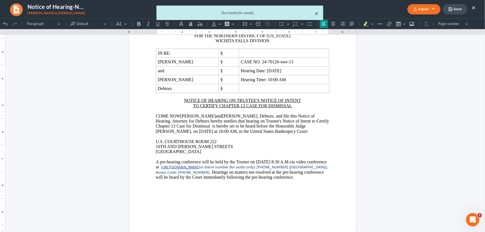
click at [316, 15] on button "×" at bounding box center [317, 13] width 4 height 7
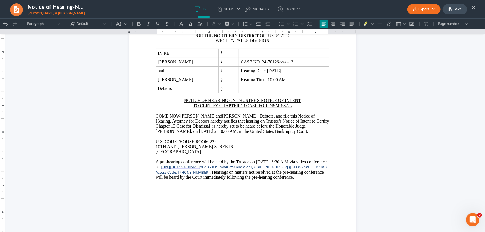
drag, startPoint x: 473, startPoint y: 6, endPoint x: 108, endPoint y: 76, distance: 371.2
click at [473, 6] on button "×" at bounding box center [474, 7] width 4 height 7
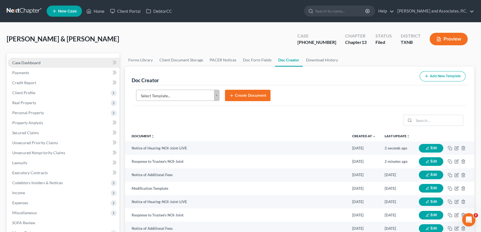
click at [64, 65] on link "Case Dashboard" at bounding box center [64, 63] width 112 height 10
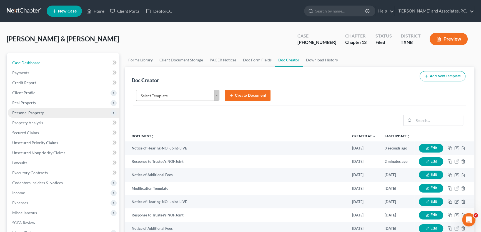
select select "1"
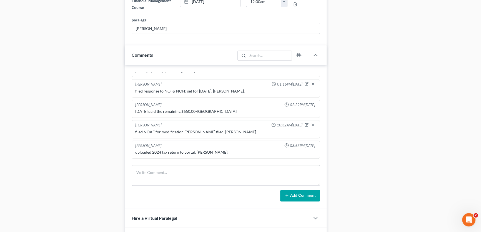
scroll to position [354, 0]
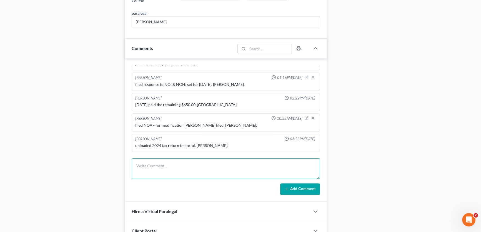
click at [158, 163] on textarea at bounding box center [226, 168] width 188 height 21
type textarea "filed response to NOI and NOH; set for 10/16; per MJW. Amy."
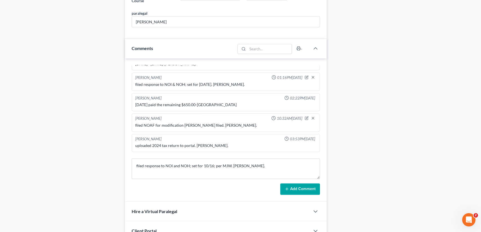
click at [306, 188] on button "Add Comment" at bounding box center [300, 189] width 40 height 12
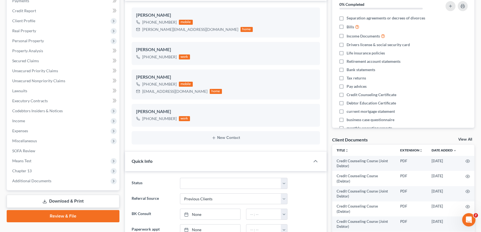
scroll to position [0, 0]
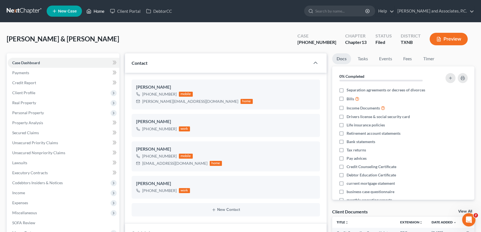
click at [98, 12] on link "Home" at bounding box center [96, 11] width 24 height 10
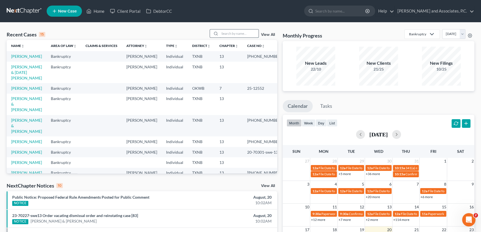
click at [230, 33] on input "search" at bounding box center [239, 33] width 39 height 8
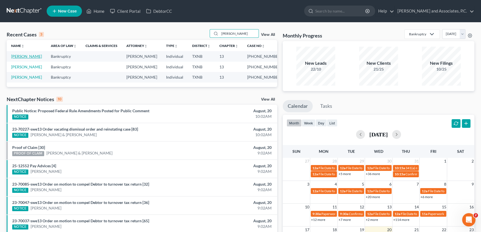
type input "medina"
click at [33, 56] on link "Medina, Manuel" at bounding box center [26, 56] width 31 height 5
select select "5"
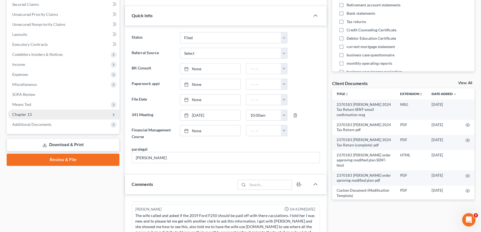
scroll to position [128, 0]
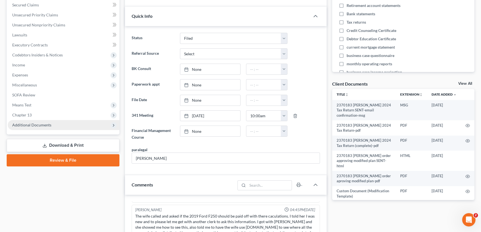
click at [48, 122] on span "Additional Documents" at bounding box center [64, 125] width 112 height 10
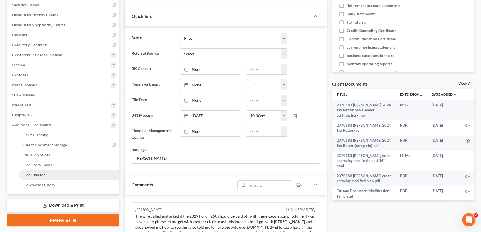
click at [38, 173] on span "Doc Creator" at bounding box center [34, 175] width 22 height 5
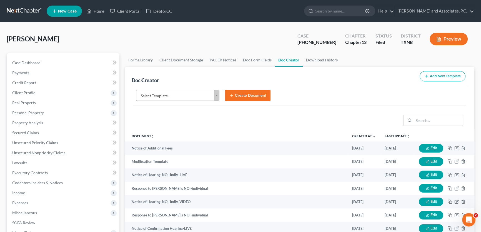
click at [203, 95] on body "Home New Case Client Portal DebtorCC Monte J. White and Associates, P.C. amy@mo…" at bounding box center [240, 193] width 481 height 386
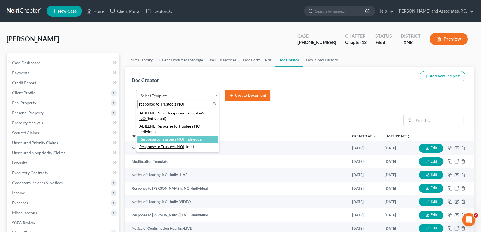
type input "response to Trustee's NOI"
select select "77391"
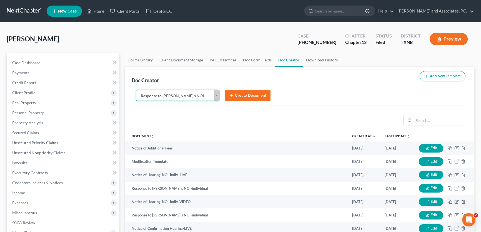
click at [233, 95] on icon "submit" at bounding box center [232, 95] width 4 height 4
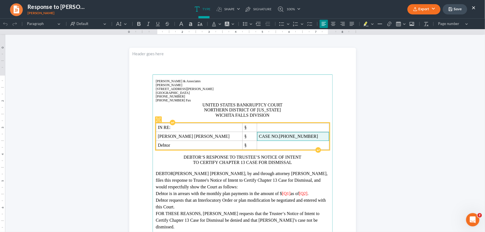
click at [292, 136] on span "23-70183-13" at bounding box center [298, 136] width 39 height 5
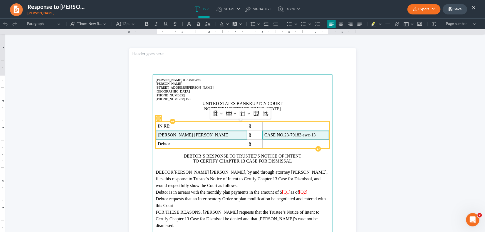
click at [215, 133] on span "Manuel Alvarez Medina" at bounding box center [201, 134] width 87 height 5
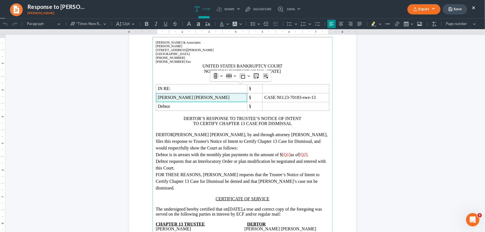
scroll to position [50, 0]
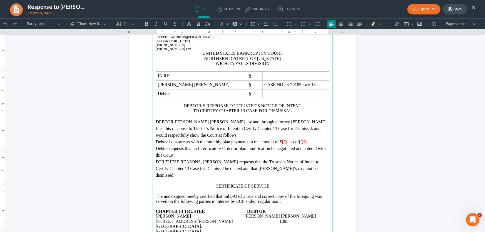
click at [174, 122] on span "DEBTOR" at bounding box center [165, 121] width 18 height 5
click at [297, 140] on span "as of" at bounding box center [294, 141] width 9 height 5
click at [316, 141] on span "[Q2]" at bounding box center [311, 141] width 8 height 5
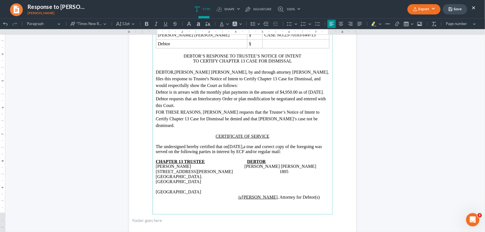
scroll to position [101, 0]
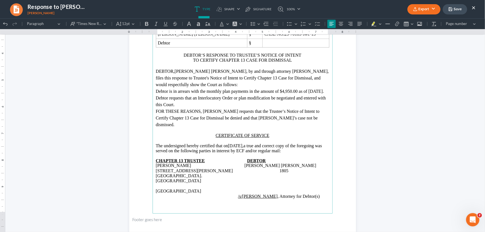
click at [156, 176] on p "1407 Buddy Holly Ave. 1805 Altura Ave. Las Cruces, NM 88001" at bounding box center [242, 175] width 173 height 15
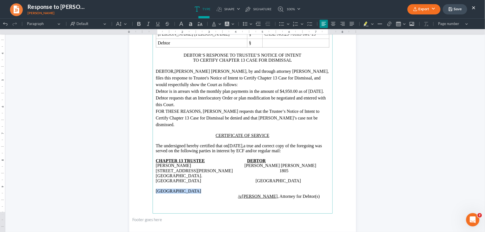
drag, startPoint x: 189, startPoint y: 185, endPoint x: 148, endPoint y: 185, distance: 41.7
click at [148, 185] on section "Monte J. White & Associates Monte J. White 1106 Brook Ave., Hamilton Place Wich…" at bounding box center [242, 94] width 227 height 294
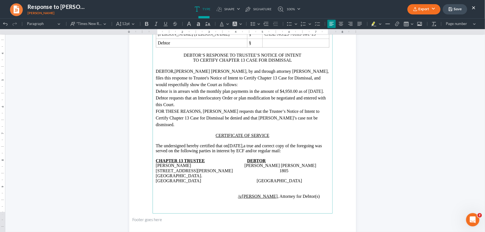
click at [321, 194] on p "/s/Monte J. White , Attorney for Debtor(s)" at bounding box center [242, 196] width 173 height 5
drag, startPoint x: 255, startPoint y: 144, endPoint x: 236, endPoint y: 147, distance: 19.3
click at [236, 147] on span "08/20/2025," at bounding box center [236, 145] width 16 height 5
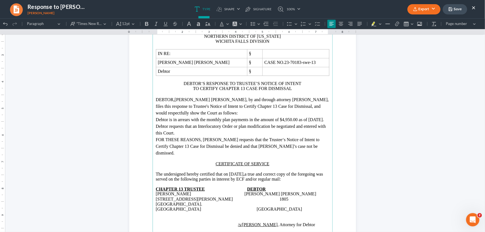
scroll to position [72, 0]
click at [424, 6] on button "Export" at bounding box center [423, 9] width 33 height 10
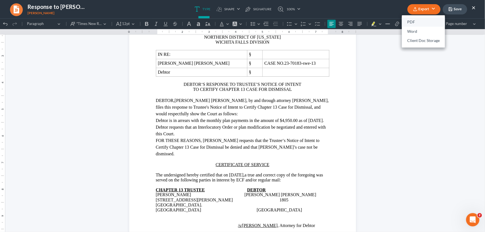
click at [418, 22] on link "PDF" at bounding box center [423, 22] width 43 height 9
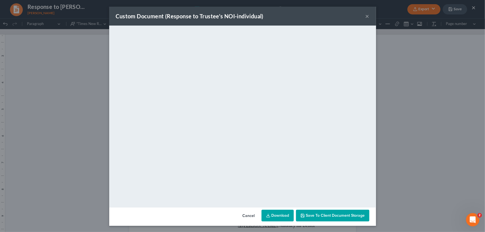
click at [366, 18] on button "×" at bounding box center [368, 16] width 4 height 7
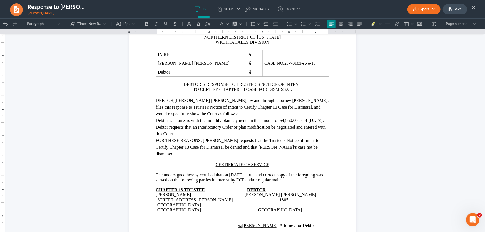
click at [462, 10] on button "Save" at bounding box center [455, 9] width 24 height 10
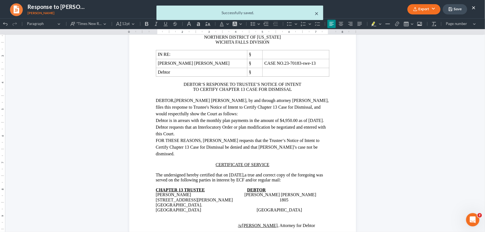
click at [315, 13] on button "×" at bounding box center [317, 13] width 4 height 7
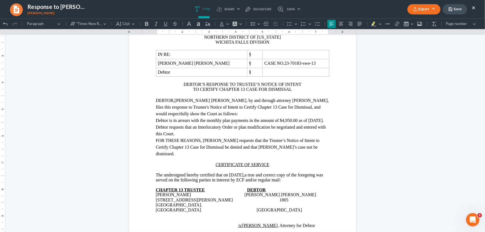
click at [474, 8] on button "×" at bounding box center [474, 7] width 4 height 7
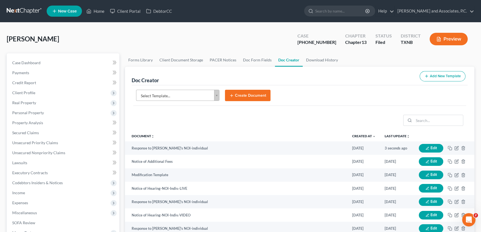
click at [181, 91] on body "Home New Case Client Portal DebtorCC Monte J. White and Associates, P.C. amy@mo…" at bounding box center [240, 199] width 481 height 399
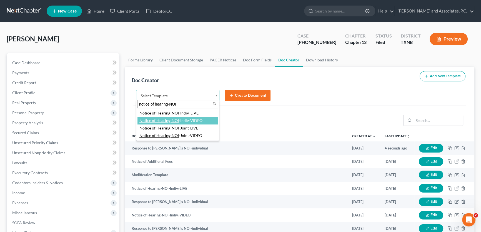
type input "notice of hearing-NOI"
select select "77356"
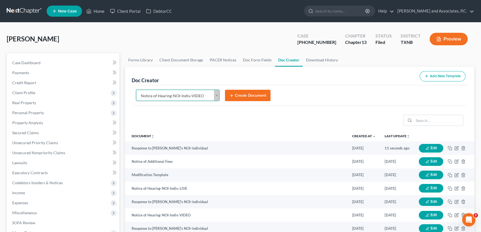
click at [252, 94] on button "Create Document" at bounding box center [248, 96] width 46 height 12
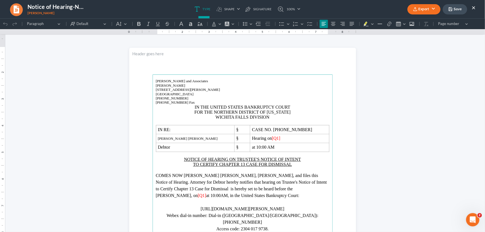
scroll to position [0, 0]
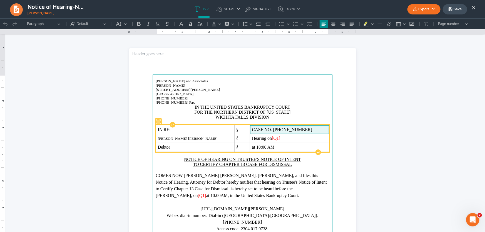
click at [286, 130] on span "CASE NO. 23-70183-13" at bounding box center [289, 129] width 75 height 5
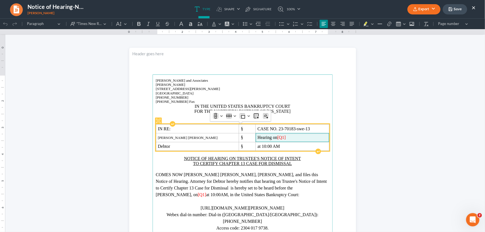
click at [261, 138] on span "Hearing on" at bounding box center [267, 137] width 20 height 5
drag, startPoint x: 236, startPoint y: 147, endPoint x: 231, endPoint y: 147, distance: 5.3
click at [256, 147] on td "at 10:00 AM" at bounding box center [293, 146] width 74 height 9
click at [257, 146] on span "Hearint Time: 10:00 AM" at bounding box center [279, 146] width 44 height 5
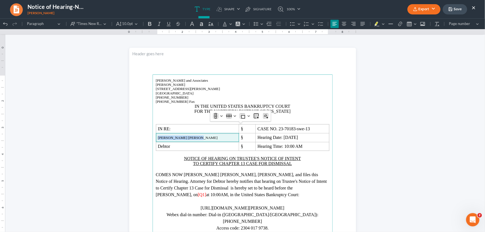
drag, startPoint x: 198, startPoint y: 139, endPoint x: 147, endPoint y: 138, distance: 50.3
click at [147, 138] on section "Monte J. White and Associates Monte J. White 1106 Brook Ave, Hamilton Place Wic…" at bounding box center [242, 195] width 227 height 294
click at [125, 24] on span "10.0pt" at bounding box center [127, 24] width 11 height 6
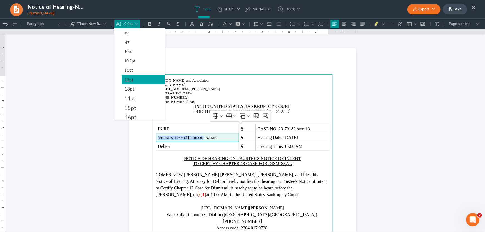
click at [125, 77] on span "12pt" at bounding box center [128, 79] width 9 height 7
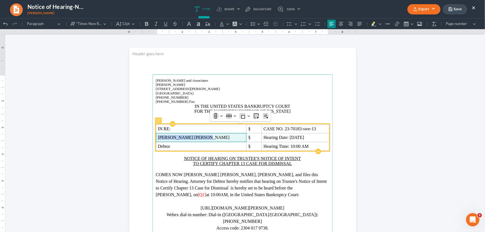
click at [205, 136] on span "Manuel Alvarez Medina" at bounding box center [201, 137] width 87 height 5
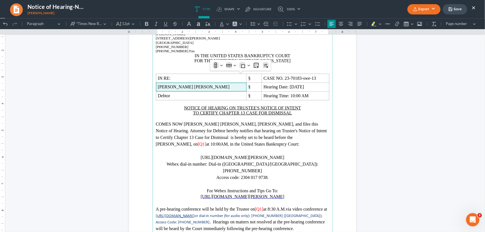
scroll to position [76, 0]
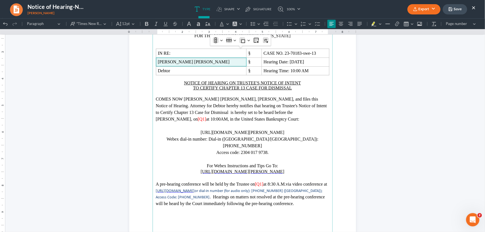
click at [198, 118] on span "[Q1]" at bounding box center [202, 118] width 8 height 5
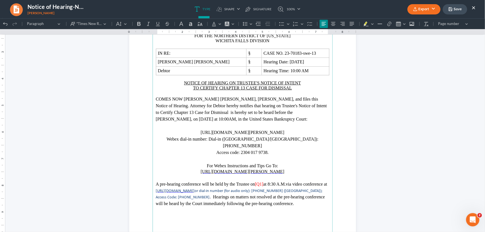
click at [263, 182] on span "[Q1]" at bounding box center [259, 184] width 8 height 5
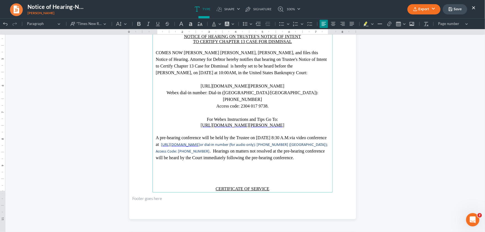
scroll to position [126, 0]
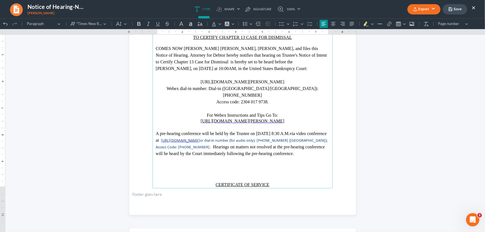
click at [253, 170] on p "Rich Text Editor, page-0-main" at bounding box center [242, 173] width 173 height 7
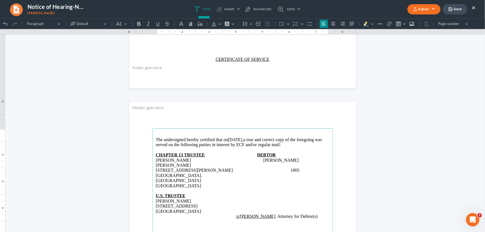
scroll to position [247, 0]
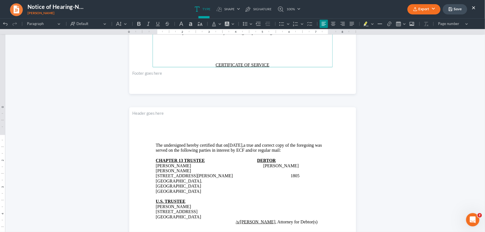
click at [265, 49] on p "Rich Text Editor, page-0-main" at bounding box center [242, 52] width 173 height 7
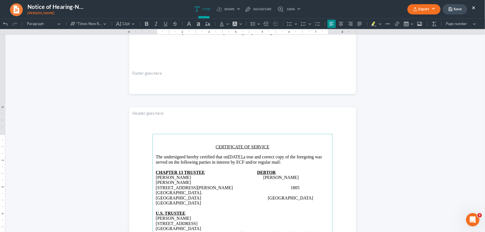
drag, startPoint x: 192, startPoint y: 193, endPoint x: 145, endPoint y: 194, distance: 47.0
drag, startPoint x: 265, startPoint y: 155, endPoint x: 247, endPoint y: 156, distance: 17.3
click at [243, 156] on span "08/20/2025," at bounding box center [236, 156] width 16 height 5
drag, startPoint x: 190, startPoint y: 206, endPoint x: 150, endPoint y: 206, distance: 40.3
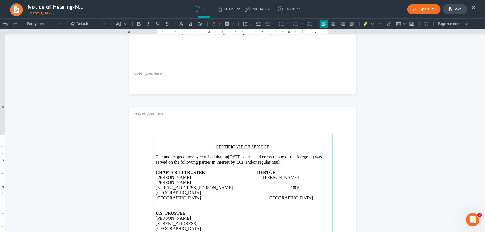
click at [314, 231] on p "/s/Monte J. White , Attorney for Debtor(s)" at bounding box center [242, 233] width 173 height 5
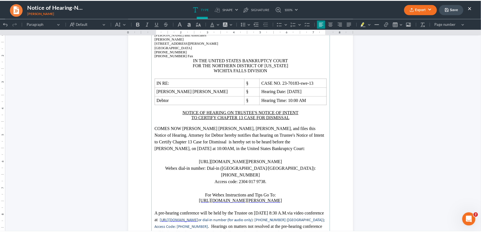
scroll to position [45, 0]
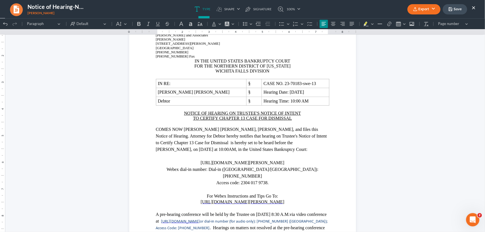
click at [421, 11] on button "Export" at bounding box center [423, 9] width 33 height 10
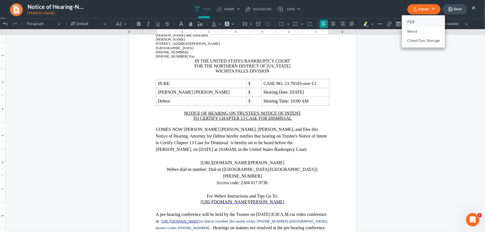
click at [423, 23] on link "PDF" at bounding box center [423, 22] width 43 height 9
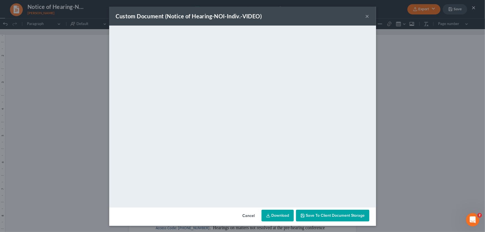
drag, startPoint x: 365, startPoint y: 14, endPoint x: 456, endPoint y: 8, distance: 91.1
click at [366, 14] on button "×" at bounding box center [368, 16] width 4 height 7
click at [456, 8] on div "Custom Document (Notice of Hearing-NOI-Indiv.-VIDEO) × <object ng-attr-data='ht…" at bounding box center [242, 116] width 485 height 232
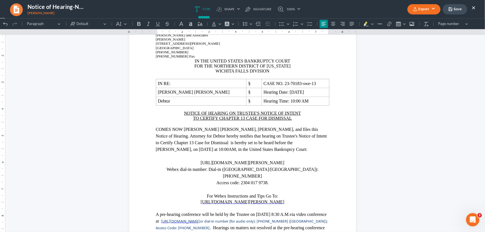
click at [457, 11] on button "Save" at bounding box center [455, 9] width 24 height 10
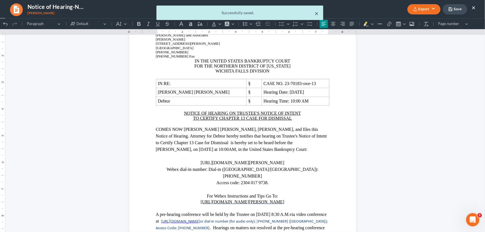
click at [316, 13] on button "×" at bounding box center [317, 13] width 4 height 7
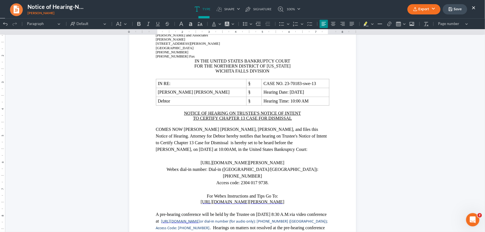
drag, startPoint x: 474, startPoint y: 6, endPoint x: 22, endPoint y: 57, distance: 454.8
click at [474, 6] on button "×" at bounding box center [474, 7] width 4 height 7
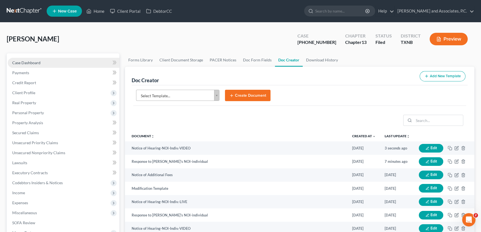
click at [38, 60] on span "Case Dashboard" at bounding box center [26, 62] width 28 height 5
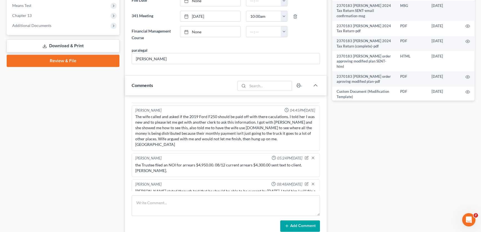
scroll to position [379, 0]
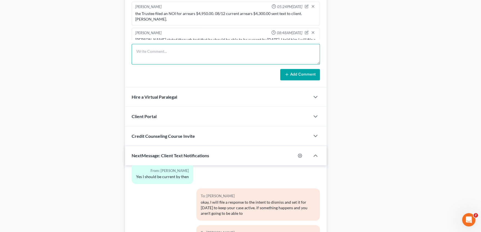
click at [152, 48] on textarea at bounding box center [226, 54] width 188 height 21
type textarea "filed response and NOH for NOI. Amy."
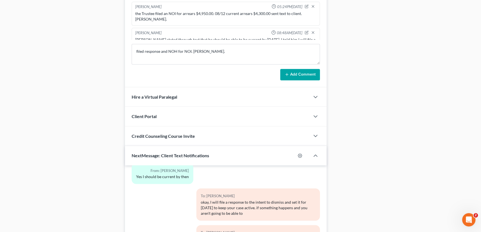
click at [284, 72] on button "Add Comment" at bounding box center [300, 75] width 40 height 12
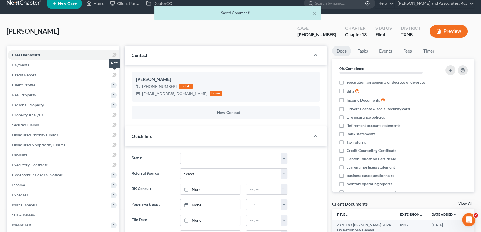
scroll to position [0, 0]
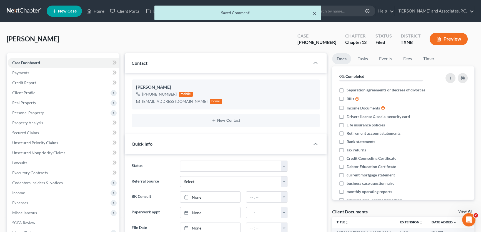
click at [315, 13] on button "×" at bounding box center [315, 13] width 4 height 7
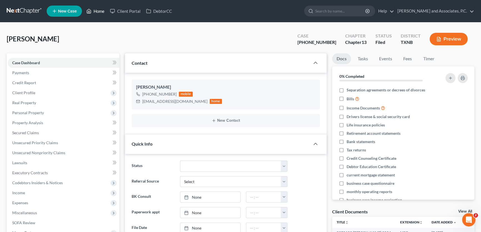
click at [100, 11] on link "Home" at bounding box center [96, 11] width 24 height 10
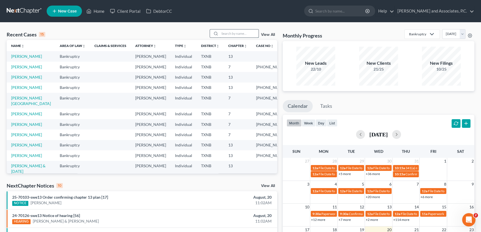
click at [243, 33] on input "search" at bounding box center [239, 33] width 39 height 8
type input "hughes"
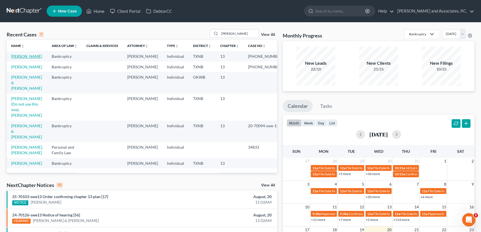
click at [34, 57] on link "[PERSON_NAME]" at bounding box center [26, 56] width 31 height 5
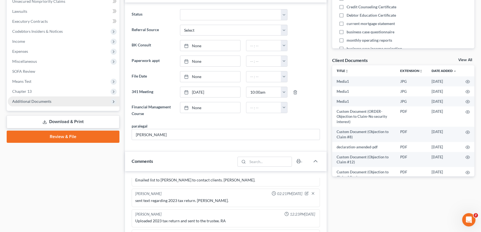
scroll to position [4144, 0]
click at [51, 103] on span "Additional Documents" at bounding box center [64, 101] width 112 height 10
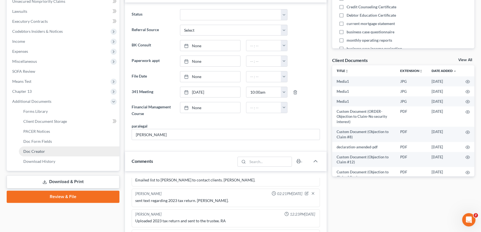
click at [39, 149] on span "Doc Creator" at bounding box center [34, 151] width 22 height 5
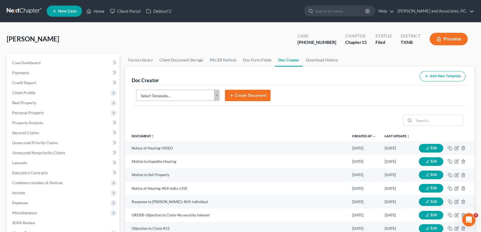
click at [183, 97] on body "Home New Case Client Portal DebtorCC Monte J. White and Associates, P.C. amy@mo…" at bounding box center [240, 226] width 481 height 453
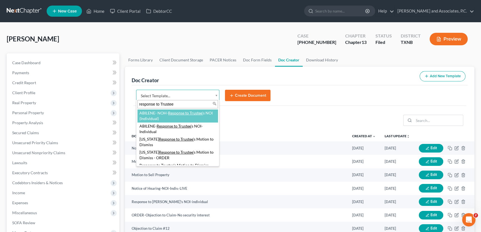
type input "response to Trustee'"
select select "108768"
type input "s"
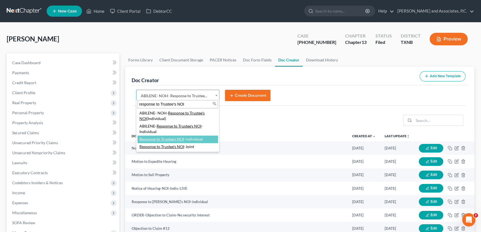
type input "response to Trustee's NOI"
select select "77391"
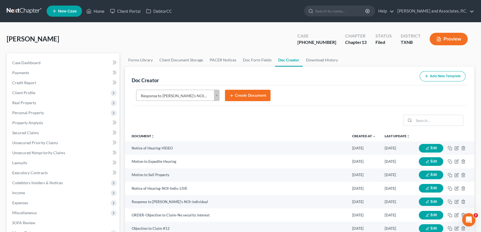
click at [235, 95] on button "Create Document" at bounding box center [248, 96] width 46 height 12
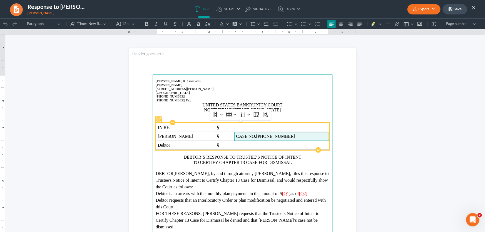
click at [290, 136] on span "[PHONE_NUMBER]" at bounding box center [275, 136] width 39 height 5
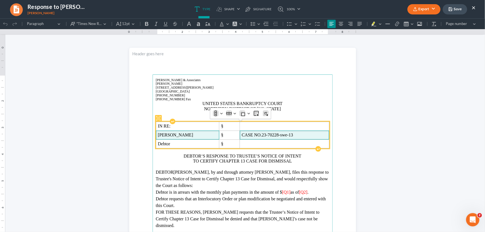
click at [217, 133] on span "Nickolas Heath Hughes" at bounding box center [187, 134] width 59 height 5
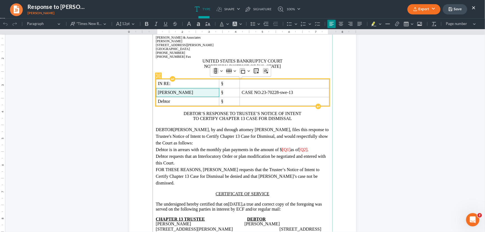
scroll to position [76, 0]
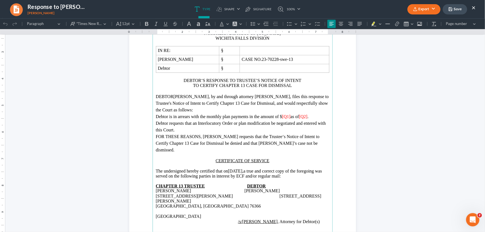
click at [174, 96] on span "DEBTOR" at bounding box center [165, 96] width 18 height 5
click at [290, 118] on span "[Q1]" at bounding box center [286, 116] width 8 height 5
click at [316, 115] on span "[Q2]" at bounding box center [311, 116] width 8 height 5
drag, startPoint x: 182, startPoint y: 136, endPoint x: 175, endPoint y: 132, distance: 8.3
click at [175, 132] on p "Debtor requests that an Interlocutory Order or plan modification be negotiated …" at bounding box center [242, 126] width 173 height 13
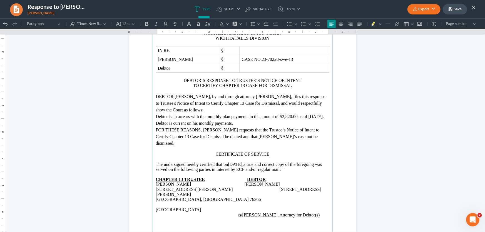
click at [178, 117] on span "Debtor is in arrears with the monthly plan payments in the amount of $2,820.00 …" at bounding box center [240, 116] width 168 height 5
drag, startPoint x: 255, startPoint y: 164, endPoint x: 237, endPoint y: 165, distance: 18.4
click at [237, 164] on span "08/20/2025," at bounding box center [236, 164] width 16 height 5
click at [156, 195] on p "1407 Buddy Holly Ave. 119 Harrigal Rd Holliday, TX 76366" at bounding box center [242, 194] width 173 height 15
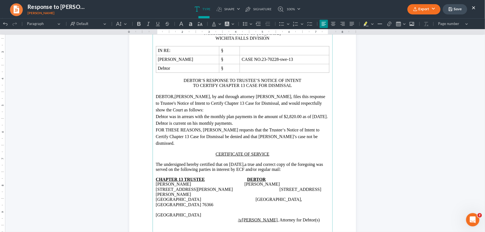
drag, startPoint x: 191, startPoint y: 206, endPoint x: 147, endPoint y: 206, distance: 43.4
click at [147, 206] on section "Monte J. White & Associates Monte J. White 1106 Brook Ave., Hamilton Place Wich…" at bounding box center [242, 119] width 227 height 294
click at [313, 217] on p "/s/Monte J. White , Attorney for Debtor(s)" at bounding box center [242, 219] width 173 height 5
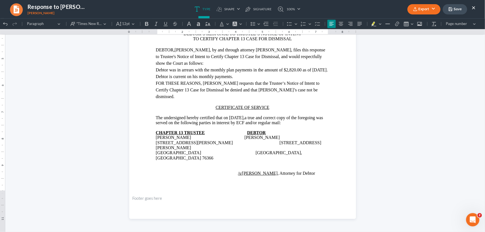
click at [424, 10] on button "Export" at bounding box center [423, 9] width 33 height 10
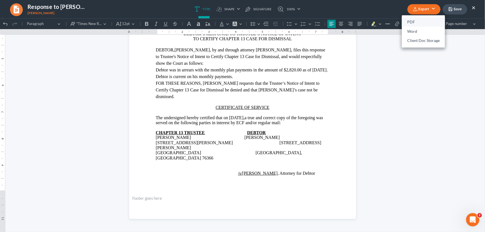
click at [424, 21] on link "PDF" at bounding box center [423, 22] width 43 height 9
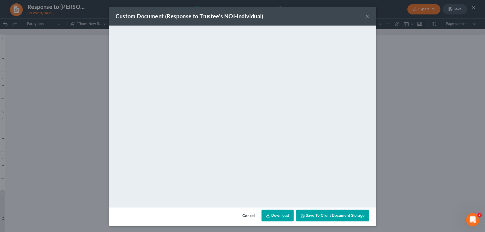
drag, startPoint x: 367, startPoint y: 18, endPoint x: 452, endPoint y: 10, distance: 85.9
click at [367, 18] on button "×" at bounding box center [368, 16] width 4 height 7
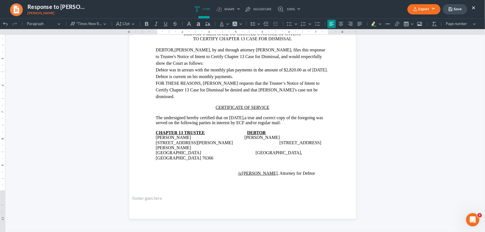
click at [453, 9] on icon "button" at bounding box center [450, 9] width 4 height 4
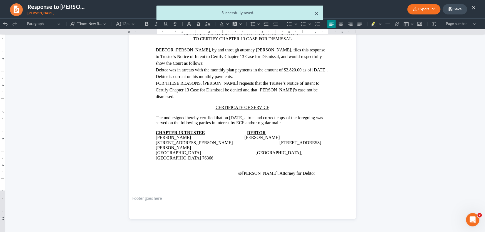
click at [316, 13] on button "×" at bounding box center [317, 13] width 4 height 7
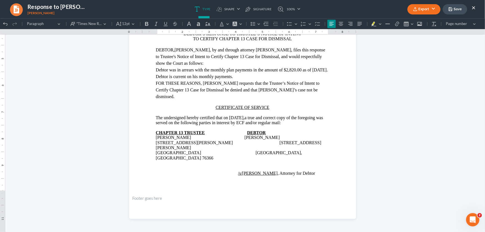
drag, startPoint x: 472, startPoint y: 6, endPoint x: 110, endPoint y: 64, distance: 367.1
click at [472, 6] on button "×" at bounding box center [474, 7] width 4 height 7
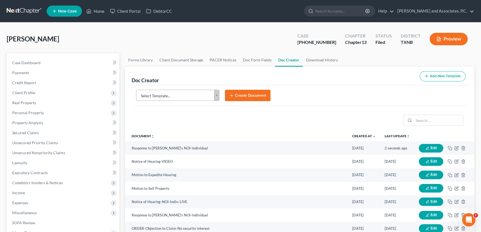
click at [156, 92] on body "Home New Case Client Portal DebtorCC Monte J. White and Associates, P.C. amy@mo…" at bounding box center [240, 233] width 481 height 466
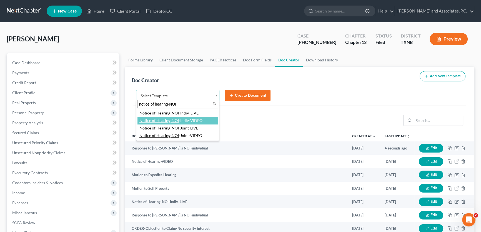
type input "notice of hearing-NOI"
select select "77356"
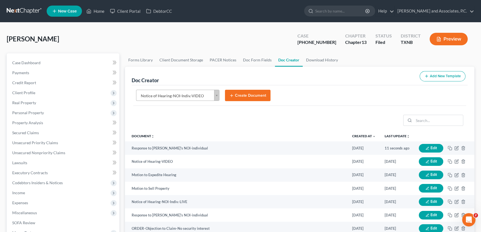
click at [241, 95] on button "Create Document" at bounding box center [248, 96] width 46 height 12
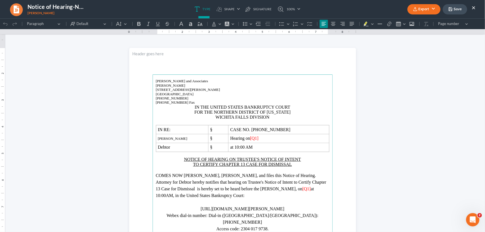
scroll to position [0, 0]
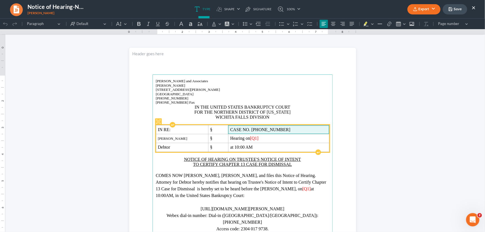
click at [285, 131] on span "CASE NO. 23-70228-13" at bounding box center [278, 129] width 97 height 5
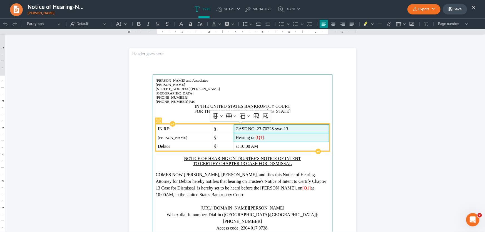
click at [276, 141] on td "Hearing on [Q1]" at bounding box center [281, 137] width 95 height 9
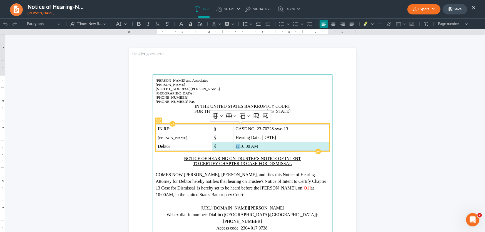
drag, startPoint x: 237, startPoint y: 147, endPoint x: 222, endPoint y: 148, distance: 15.1
click at [222, 148] on tr "Debtor § at 10:00 AM" at bounding box center [242, 146] width 173 height 9
click at [236, 147] on span "at 10:00 AM" at bounding box center [247, 146] width 23 height 5
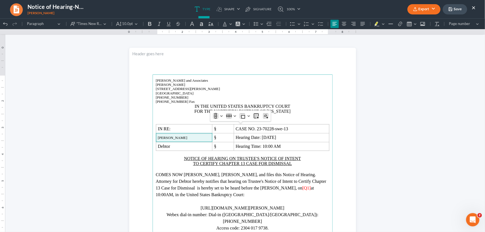
drag, startPoint x: 201, startPoint y: 138, endPoint x: 153, endPoint y: 138, distance: 48.1
click at [153, 138] on main "Monte J. White and Associates Monte J. White 1106 Brook Ave, Hamilton Place Wic…" at bounding box center [243, 194] width 180 height 240
click at [133, 25] on button "10.0pt 10.0pt" at bounding box center [127, 23] width 26 height 8
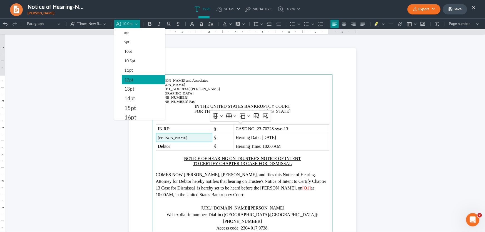
click at [127, 82] on span "12pt" at bounding box center [128, 79] width 9 height 7
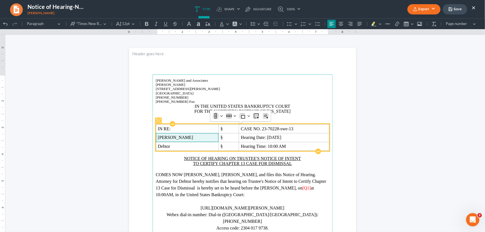
click at [202, 137] on span "Nickolas Heath Hughes" at bounding box center [187, 137] width 59 height 5
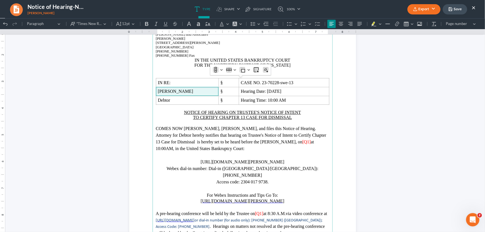
scroll to position [50, 0]
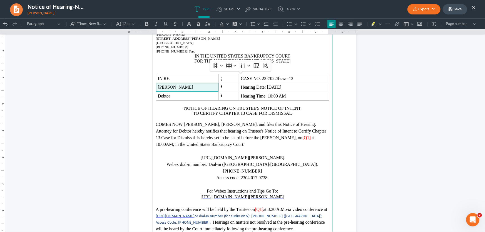
click at [302, 140] on span "[Q1]" at bounding box center [306, 137] width 8 height 5
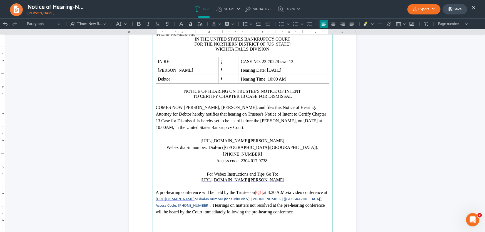
scroll to position [101, 0]
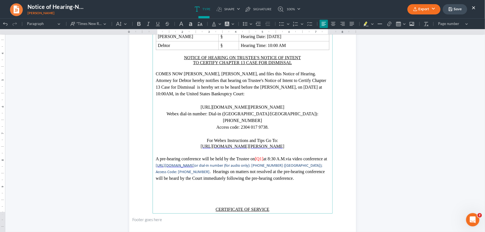
click at [276, 156] on span "at 8:30 A.M." at bounding box center [274, 158] width 23 height 5
click at [256, 189] on p "Rich Text Editor, page-0-main" at bounding box center [242, 192] width 173 height 7
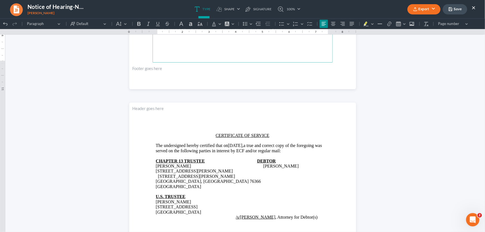
scroll to position [253, 0]
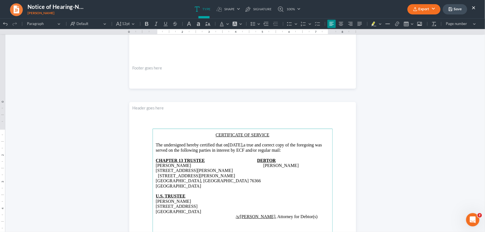
drag, startPoint x: 265, startPoint y: 144, endPoint x: 245, endPoint y: 146, distance: 19.3
click at [243, 146] on span "08/20/2025," at bounding box center [236, 144] width 16 height 5
click at [156, 176] on p "1407 Buddy Holly Ave. 119 Harrigal Rd Holliday, TX 76366" at bounding box center [242, 175] width 173 height 15
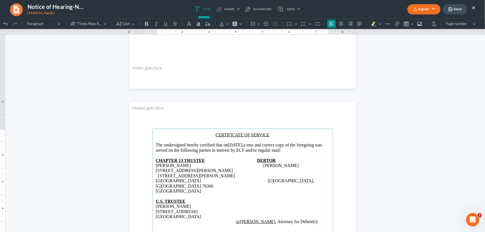
drag, startPoint x: 192, startPoint y: 180, endPoint x: 140, endPoint y: 183, distance: 52.3
drag, startPoint x: 180, startPoint y: 197, endPoint x: 145, endPoint y: 198, distance: 35.3
click at [314, 219] on p "/s/Monte J. White , Attorney for Debtor(s)" at bounding box center [242, 221] width 173 height 5
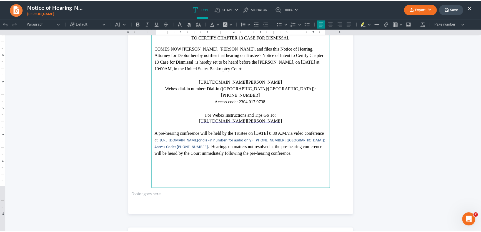
scroll to position [101, 0]
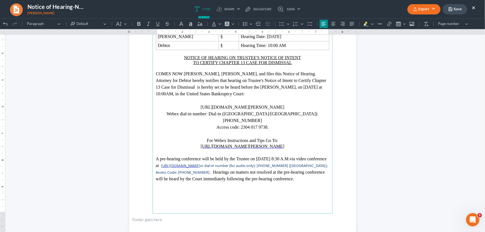
click at [420, 7] on button "Export" at bounding box center [423, 9] width 33 height 10
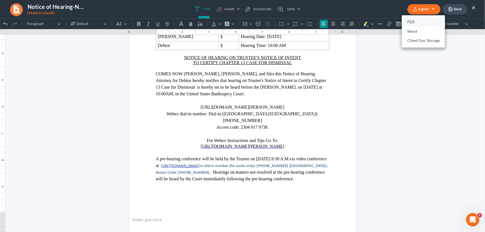
click at [419, 19] on link "PDF" at bounding box center [423, 22] width 43 height 9
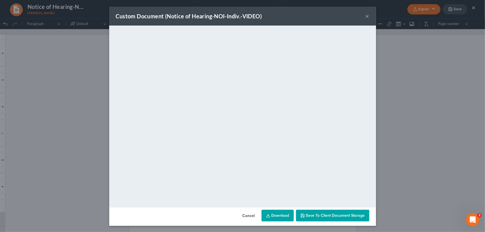
drag, startPoint x: 366, startPoint y: 16, endPoint x: 450, endPoint y: 8, distance: 84.6
click at [366, 16] on button "×" at bounding box center [368, 16] width 4 height 7
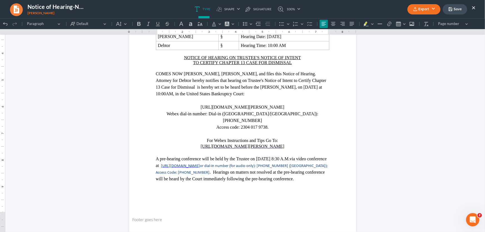
click at [450, 8] on polyline "button" at bounding box center [449, 8] width 1 height 1
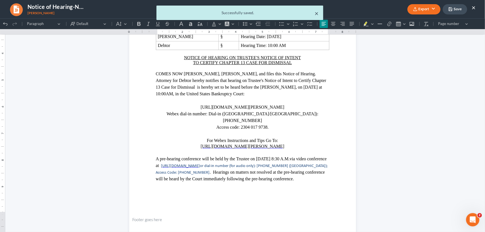
click at [316, 14] on button "×" at bounding box center [317, 13] width 4 height 7
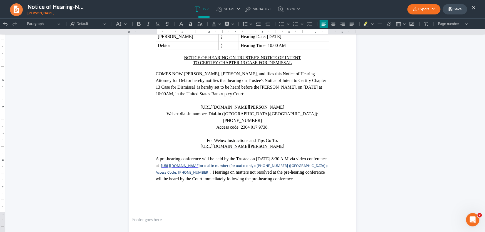
click at [474, 6] on button "×" at bounding box center [474, 7] width 4 height 7
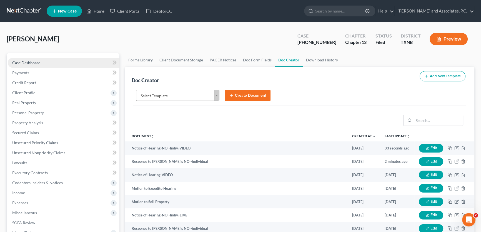
click at [52, 62] on link "Case Dashboard" at bounding box center [64, 63] width 112 height 10
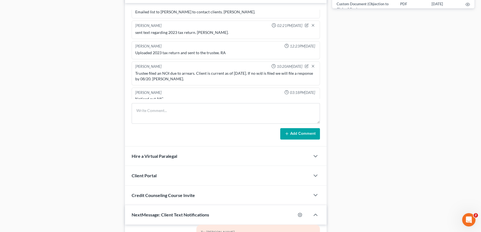
scroll to position [303, 0]
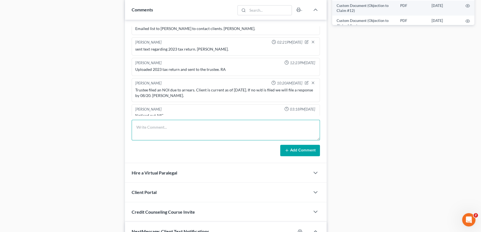
click at [150, 128] on textarea at bounding box center [226, 130] width 188 height 21
click at [186, 125] on textarea "no w/d has been filed for NOI. I filed response and NOH. Amy." at bounding box center [226, 130] width 188 height 21
type textarea "no w/d has been filed for NOI, Debtor is current. I filed response and NOH. Amy."
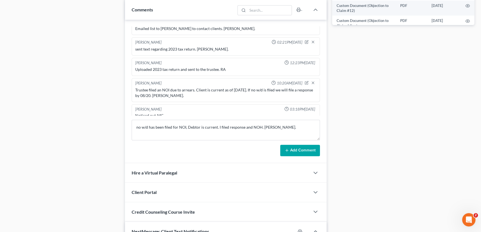
click at [284, 146] on button "Add Comment" at bounding box center [300, 151] width 40 height 12
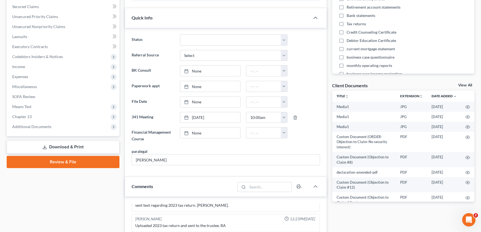
scroll to position [0, 0]
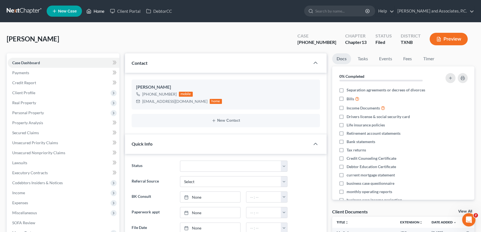
click at [103, 13] on link "Home" at bounding box center [96, 11] width 24 height 10
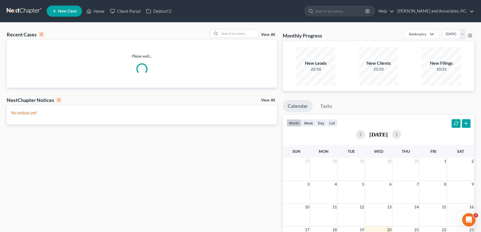
click at [253, 34] on input "search" at bounding box center [239, 33] width 39 height 8
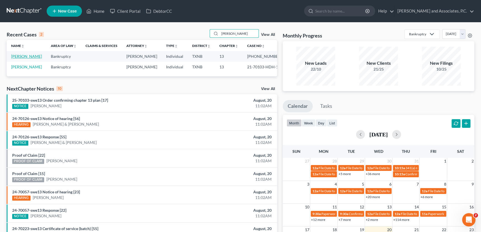
type input "loeffler"
click at [27, 56] on link "Loeffler, Kevin" at bounding box center [26, 56] width 31 height 5
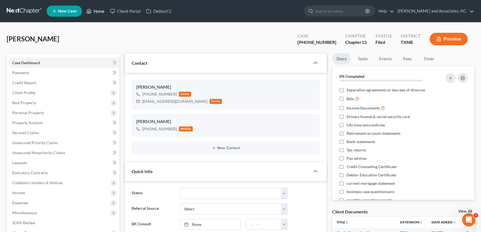
click at [96, 9] on link "Home" at bounding box center [96, 11] width 24 height 10
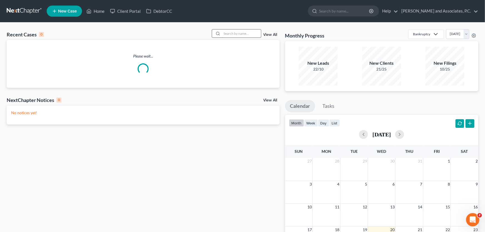
click at [245, 31] on input "search" at bounding box center [241, 33] width 39 height 8
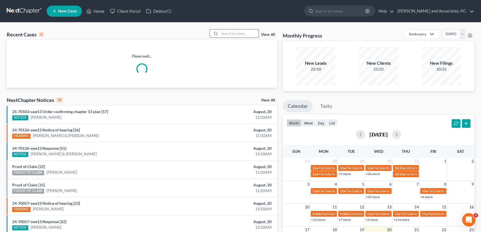
click at [245, 31] on input "search" at bounding box center [239, 33] width 39 height 8
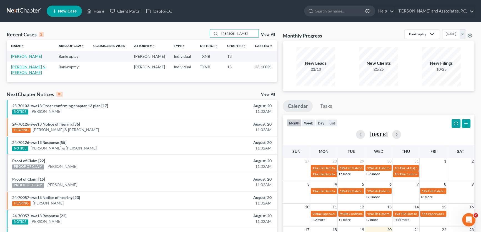
type input "herrera"
click at [29, 67] on link "Herrera, Felipe & Jennifer" at bounding box center [28, 69] width 34 height 10
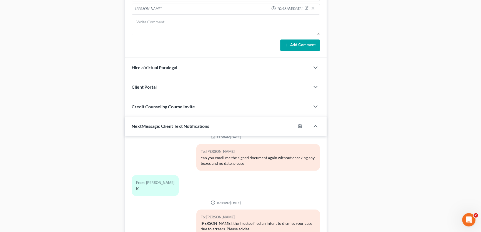
scroll to position [456, 0]
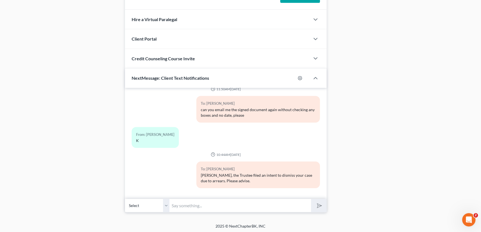
click at [166, 205] on select "Select +1 (325) 518-3501 - Felipe Herrera" at bounding box center [147, 206] width 44 height 14
drag, startPoint x: 176, startPoint y: 203, endPoint x: 114, endPoint y: 190, distance: 63.2
click at [176, 203] on input "text" at bounding box center [241, 206] width 142 height 14
drag, startPoint x: 165, startPoint y: 204, endPoint x: 183, endPoint y: 205, distance: 17.8
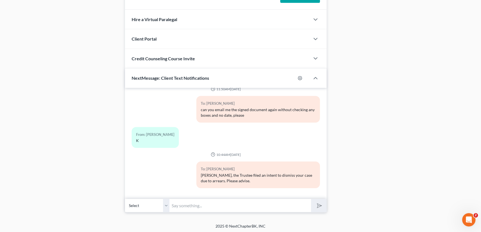
click at [165, 204] on select "Select +1 (325) 518-3501 - Felipe Herrera" at bounding box center [147, 206] width 44 height 14
click at [183, 205] on input "text" at bounding box center [241, 206] width 142 height 14
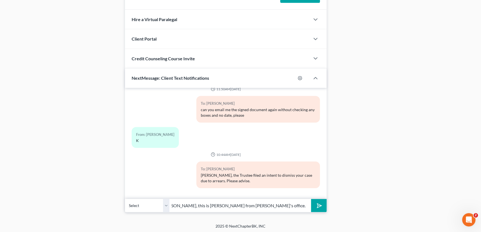
scroll to position [0, 0]
drag, startPoint x: 190, startPoint y: 204, endPoint x: 118, endPoint y: 205, distance: 72.3
click at [259, 204] on input "Mr. Herrera, this is Amy from Monte's office. I need to speak with you today re…" at bounding box center [241, 206] width 142 height 14
drag, startPoint x: 282, startPoint y: 203, endPoint x: 269, endPoint y: 204, distance: 13.1
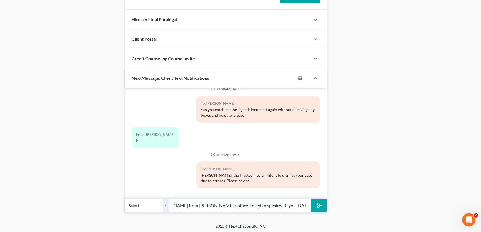
click at [317, 202] on div "Select +1 (325) 518-3501 - Felipe Herrera Mr. Herrera, this is Amy from Monte's…" at bounding box center [226, 205] width 202 height 13
click at [268, 204] on input "Mr. Herrera, this is Amy from Monte's office. I need to speak with you today re…" at bounding box center [241, 206] width 142 height 14
drag, startPoint x: 275, startPoint y: 204, endPoint x: 302, endPoint y: 204, distance: 27.2
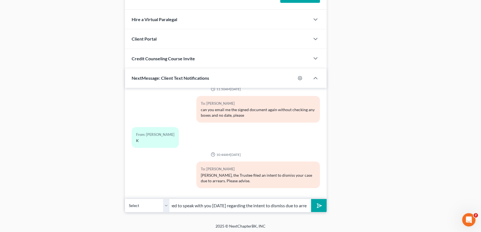
click at [314, 203] on div "Select +1 (325) 518-3501 - Felipe Herrera Mr. Herrera, this is Amy from Monte's…" at bounding box center [226, 205] width 202 height 13
type input "Mr. Herrera, this is Amy from Monte's office. I need to speak with you today re…"
click at [321, 203] on icon "submit" at bounding box center [319, 206] width 8 height 8
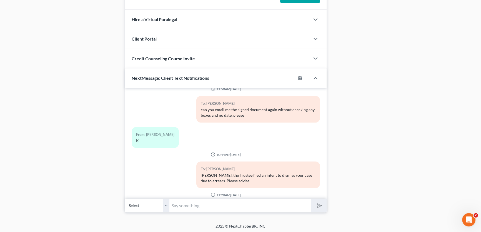
click at [280, 205] on input "text" at bounding box center [241, 206] width 142 height 14
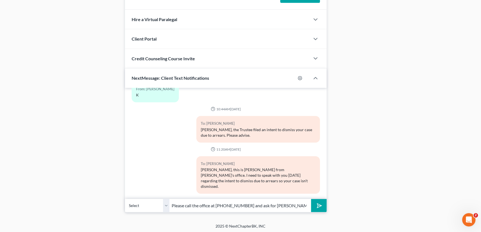
type input "Please call the office at 940-723-0099 and ask for Amy. Thank you"
click at [311, 199] on button "submit" at bounding box center [318, 205] width 15 height 13
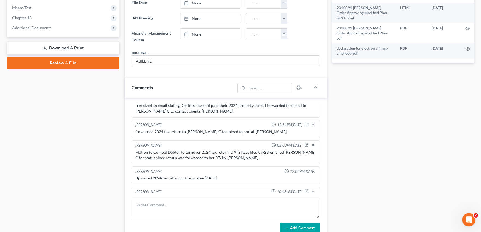
scroll to position [153, 0]
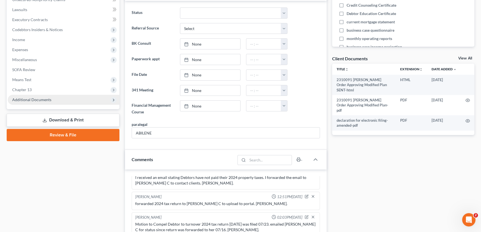
click at [41, 99] on span "Additional Documents" at bounding box center [31, 99] width 39 height 5
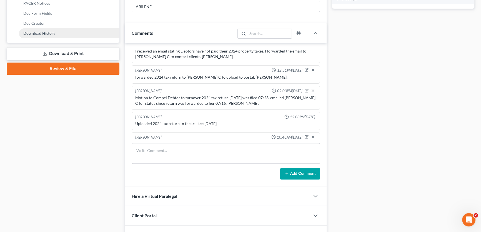
scroll to position [254, 0]
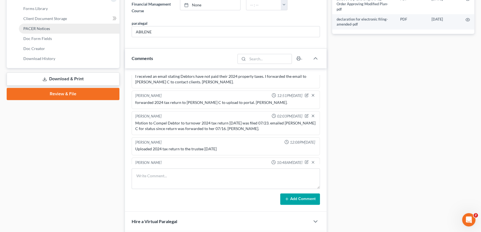
click at [39, 27] on span "PACER Notices" at bounding box center [36, 28] width 27 height 5
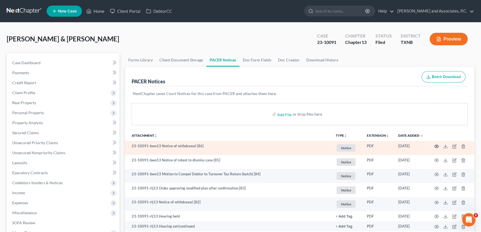
click at [436, 145] on icon "button" at bounding box center [437, 146] width 4 height 4
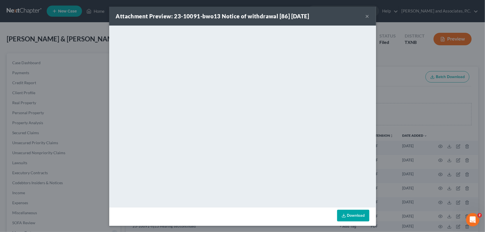
click at [366, 14] on button "×" at bounding box center [368, 16] width 4 height 7
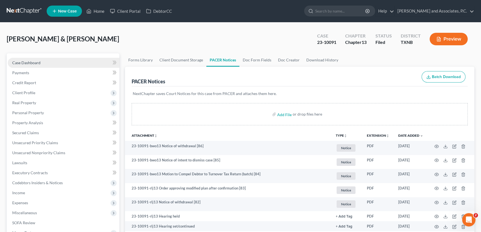
click at [49, 63] on link "Case Dashboard" at bounding box center [64, 63] width 112 height 10
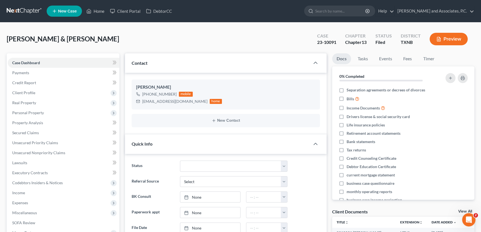
scroll to position [423, 0]
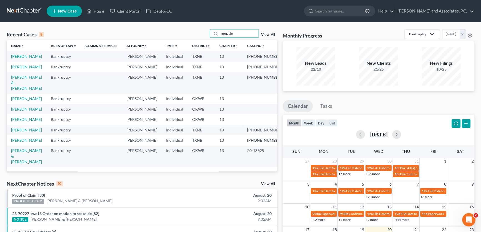
drag, startPoint x: 222, startPoint y: 36, endPoint x: 204, endPoint y: 36, distance: 17.2
click at [204, 36] on div "Recent Cases 9 gonzale View All" at bounding box center [142, 34] width 271 height 11
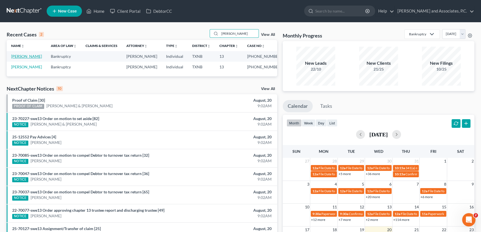
type input "[PERSON_NAME]"
click at [27, 58] on link "[PERSON_NAME]" at bounding box center [26, 56] width 31 height 5
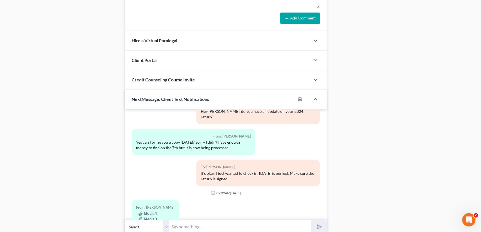
scroll to position [484, 0]
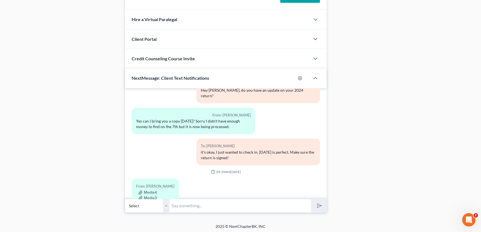
drag, startPoint x: 166, startPoint y: 204, endPoint x: 176, endPoint y: 204, distance: 9.5
click at [166, 204] on select "Select [PHONE_NUMBER] - [PERSON_NAME] [PHONE_NUMBER] - [PERSON_NAME] (NON-FILIN…" at bounding box center [147, 206] width 44 height 14
click at [179, 204] on input "text" at bounding box center [241, 206] width 142 height 14
drag, startPoint x: 180, startPoint y: 205, endPoint x: 122, endPoint y: 207, distance: 58.4
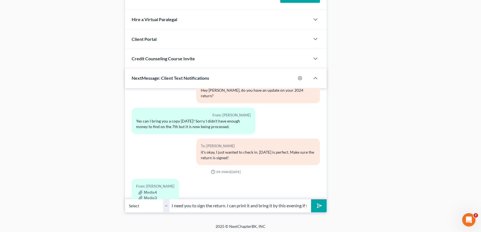
click at [171, 206] on input "I need you to sign the return. I can print it and bring it by this evening if y…" at bounding box center [241, 206] width 142 height 14
drag, startPoint x: 225, startPoint y: 203, endPoint x: 337, endPoint y: 198, distance: 112.4
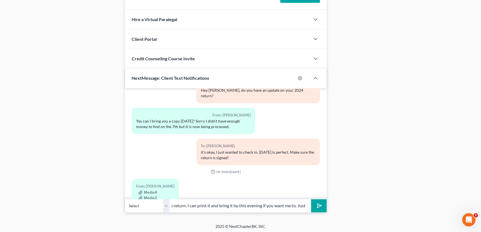
click at [242, 208] on input "Hey, it's [PERSON_NAME]. I need you to sign the return. I can print it and brin…" at bounding box center [241, 206] width 142 height 14
click at [166, 206] on select "Select [PHONE_NUMBER] - [PERSON_NAME] [PHONE_NUMBER] - [PERSON_NAME] (NON-FILIN…" at bounding box center [147, 206] width 44 height 14
click at [125, 199] on select "Select [PHONE_NUMBER] - [PERSON_NAME] [PHONE_NUMBER] - [PERSON_NAME] (NON-FILIN…" at bounding box center [147, 206] width 44 height 14
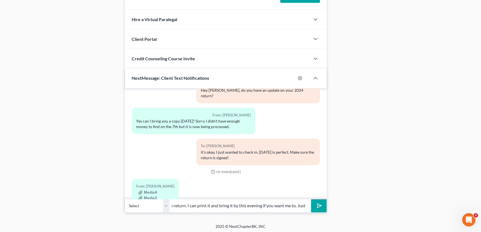
drag, startPoint x: 254, startPoint y: 204, endPoint x: 392, endPoint y: 203, distance: 138.1
type input "Hey, it's [PERSON_NAME]. I need you to sign the return. Do you have a way to pr…"
click at [168, 205] on select "Select [PHONE_NUMBER] - [PERSON_NAME] [PHONE_NUMBER] - [PERSON_NAME] (NON-FILIN…" at bounding box center [147, 206] width 44 height 14
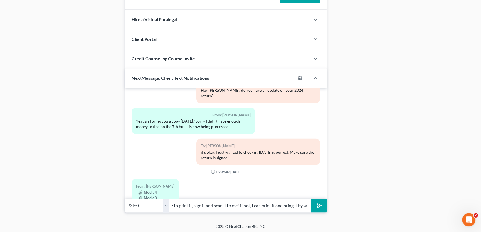
scroll to position [0, 0]
click at [125, 199] on select "Select [PHONE_NUMBER] - [PERSON_NAME] [PHONE_NUMBER] - [PERSON_NAME] (NON-FILIN…" at bounding box center [147, 206] width 44 height 14
click at [320, 206] on icon "submit" at bounding box center [319, 206] width 8 height 8
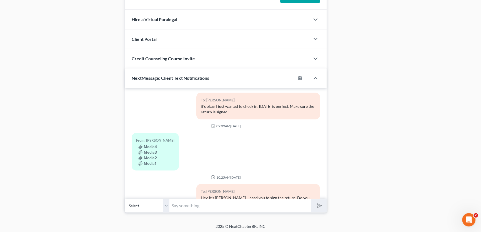
scroll to position [1267, 0]
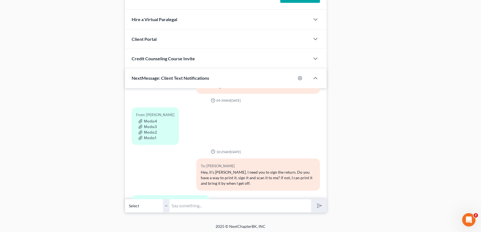
click at [176, 202] on input "text" at bounding box center [241, 206] width 142 height 14
type input "okay"
drag, startPoint x: 168, startPoint y: 203, endPoint x: 179, endPoint y: 203, distance: 11.7
click at [168, 203] on select "Select [PHONE_NUMBER] - [PERSON_NAME] [PHONE_NUMBER] - [PERSON_NAME] (NON-FILIN…" at bounding box center [147, 206] width 44 height 14
click at [125, 199] on select "Select [PHONE_NUMBER] - [PERSON_NAME] [PHONE_NUMBER] - [PERSON_NAME] (NON-FILIN…" at bounding box center [147, 206] width 44 height 14
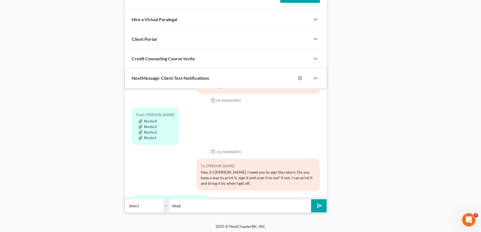
click at [319, 203] on polygon "submit" at bounding box center [318, 206] width 7 height 7
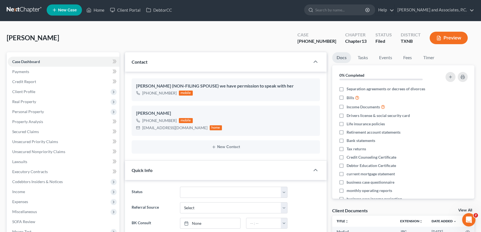
scroll to position [0, 0]
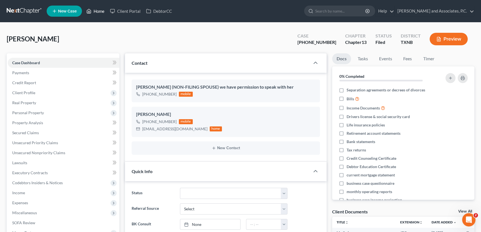
click at [95, 10] on link "Home" at bounding box center [96, 11] width 24 height 10
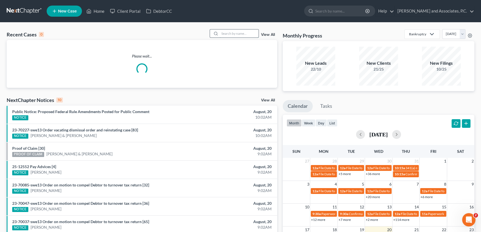
click at [240, 34] on input "search" at bounding box center [239, 33] width 39 height 8
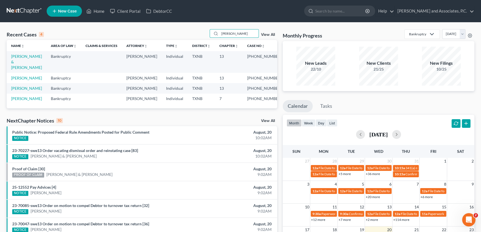
type input "[PERSON_NAME]"
click at [33, 57] on link "[PERSON_NAME] & [PERSON_NAME]" at bounding box center [26, 62] width 31 height 16
select select "5"
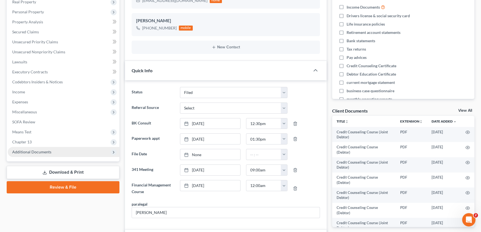
scroll to position [165, 0]
click at [38, 153] on span "Additional Documents" at bounding box center [31, 152] width 39 height 5
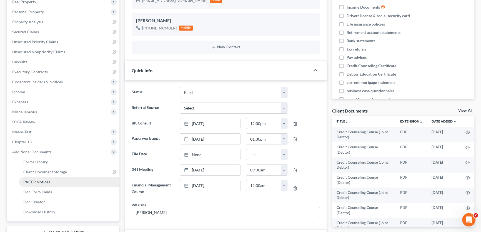
click at [38, 180] on span "PACER Notices" at bounding box center [36, 182] width 27 height 5
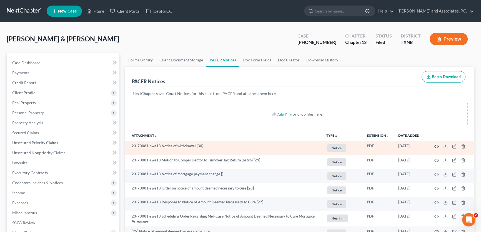
click at [435, 146] on icon "button" at bounding box center [437, 146] width 4 height 4
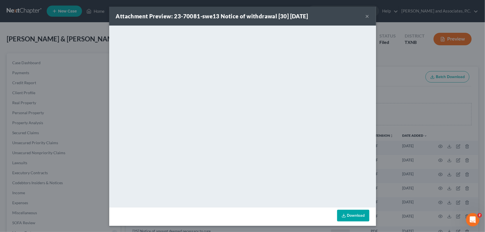
click at [366, 18] on button "×" at bounding box center [368, 16] width 4 height 7
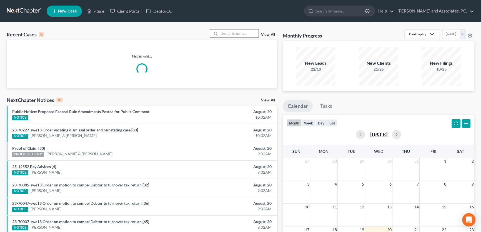
click at [244, 33] on input "search" at bounding box center [239, 33] width 39 height 8
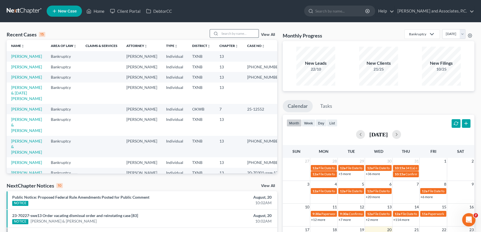
click at [244, 33] on input "search" at bounding box center [239, 33] width 39 height 8
click at [265, 33] on link "View All" at bounding box center [268, 35] width 14 height 4
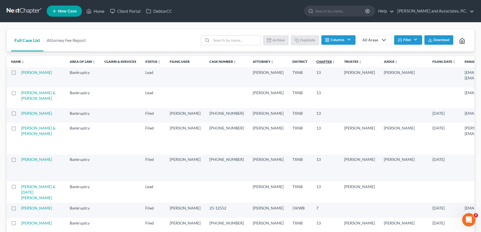
click at [317, 62] on link "Chapter unfold_more expand_more expand_less" at bounding box center [326, 61] width 19 height 4
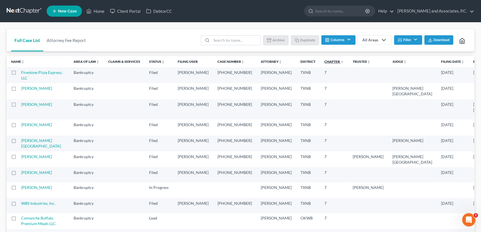
click at [325, 61] on link "Chapter unfold_more expand_more expand_less" at bounding box center [334, 61] width 19 height 4
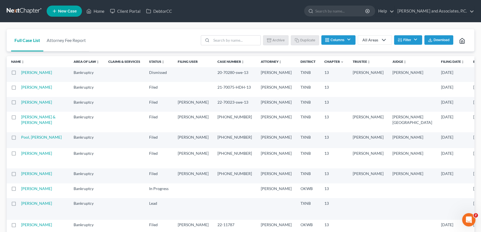
click at [325, 61] on link "Chapter unfold_more expand_more expand_less" at bounding box center [334, 61] width 19 height 4
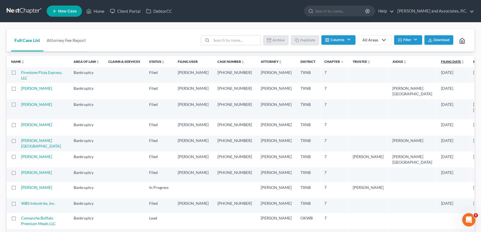
click at [441, 63] on link "Filing Date unfold_more expand_more expand_less" at bounding box center [452, 61] width 23 height 4
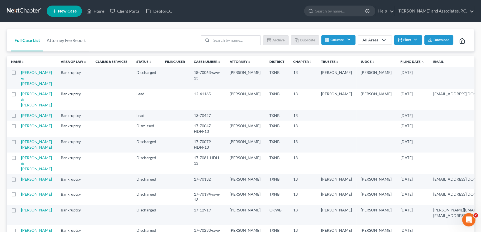
click at [401, 61] on link "Filing Date unfold_more expand_more expand_less" at bounding box center [413, 61] width 24 height 4
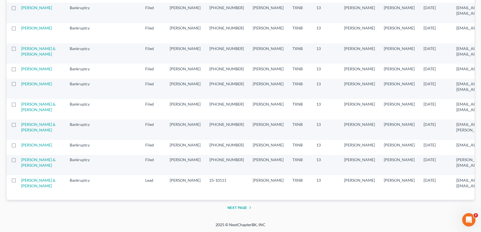
scroll to position [1014, 0]
click at [238, 207] on button "Next Page" at bounding box center [241, 207] width 26 height 7
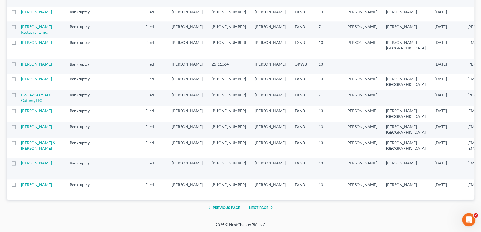
scroll to position [1064, 0]
click at [260, 206] on button "Next Page" at bounding box center [262, 207] width 26 height 7
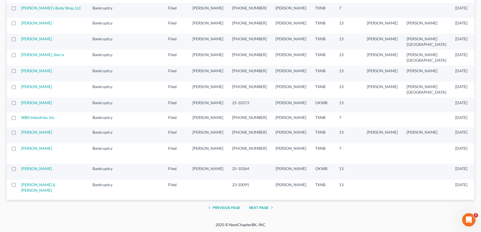
scroll to position [1003, 0]
click at [260, 207] on button "Next Page" at bounding box center [262, 207] width 26 height 7
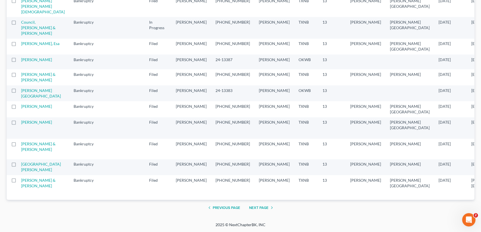
scroll to position [1074, 0]
click at [223, 208] on button "Previous Page" at bounding box center [223, 207] width 34 height 7
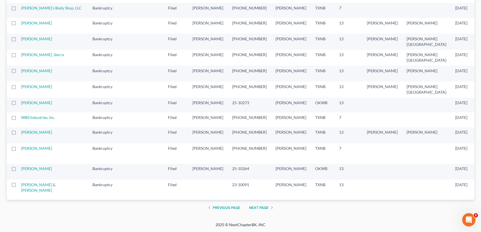
scroll to position [1003, 0]
click at [227, 208] on button "Previous Page" at bounding box center [223, 207] width 34 height 7
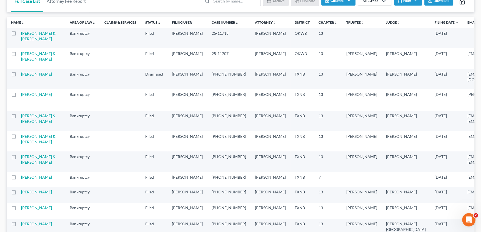
scroll to position [0, 0]
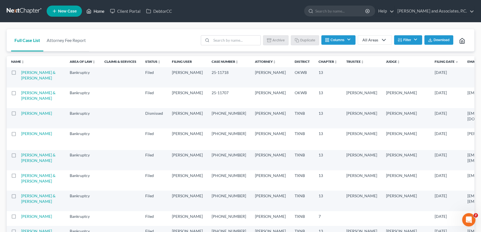
click at [101, 11] on link "Home" at bounding box center [96, 11] width 24 height 10
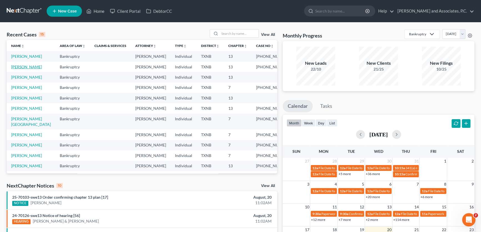
click at [31, 69] on link "[PERSON_NAME]" at bounding box center [26, 66] width 31 height 5
select select "5"
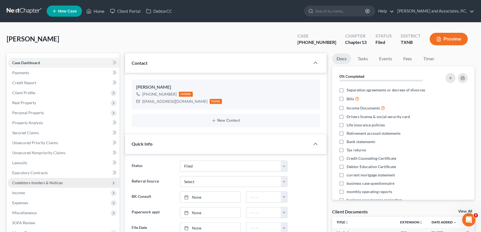
click at [50, 128] on ul "Case Dashboard Payments Invoices Payments Payments Credit Report Client Profile" at bounding box center [64, 158] width 112 height 200
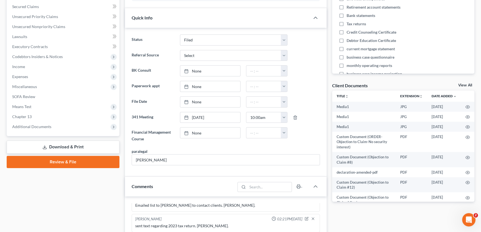
scroll to position [4144, 0]
click at [38, 127] on span "Additional Documents" at bounding box center [31, 126] width 39 height 5
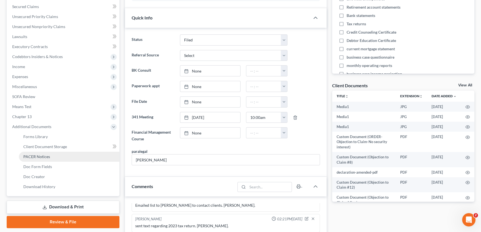
click at [32, 157] on span "PACER Notices" at bounding box center [36, 156] width 27 height 5
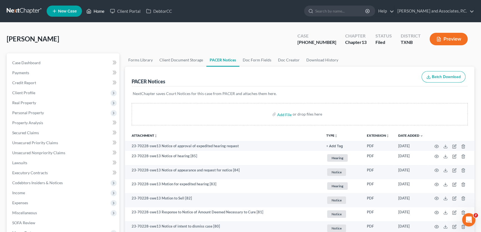
click at [100, 9] on link "Home" at bounding box center [96, 11] width 24 height 10
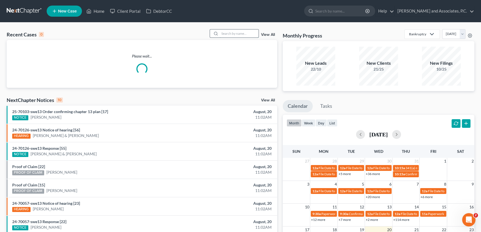
click at [232, 33] on input "search" at bounding box center [239, 33] width 39 height 8
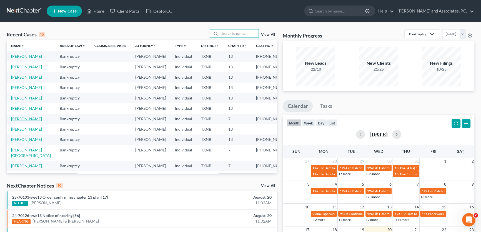
click at [32, 121] on link "McGowen, Stacy" at bounding box center [26, 118] width 31 height 5
select select "5"
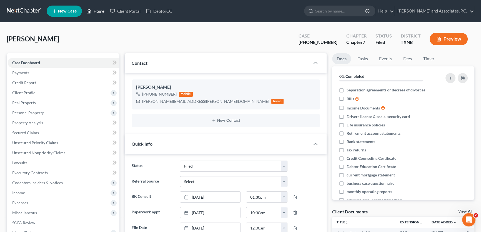
click at [95, 12] on link "Home" at bounding box center [96, 11] width 24 height 10
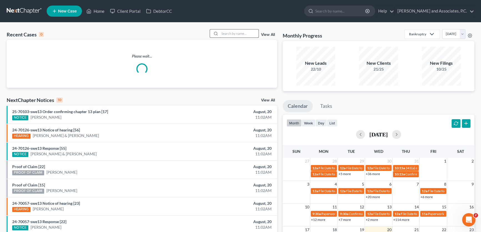
click at [240, 32] on input "search" at bounding box center [239, 33] width 39 height 8
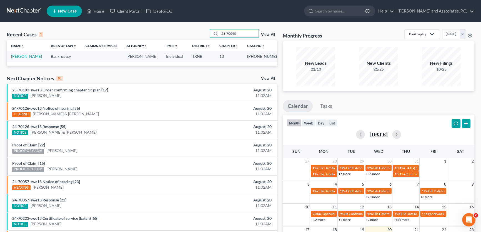
drag, startPoint x: 239, startPoint y: 34, endPoint x: 194, endPoint y: 33, distance: 44.8
click at [194, 33] on div "Recent Cases 1 23-70040 View All" at bounding box center [142, 34] width 271 height 11
drag, startPoint x: 236, startPoint y: 33, endPoint x: 197, endPoint y: 34, distance: 38.9
click at [197, 34] on div "Recent Cases 1 24-10075 View All" at bounding box center [142, 34] width 271 height 11
drag, startPoint x: 240, startPoint y: 33, endPoint x: 138, endPoint y: 31, distance: 101.5
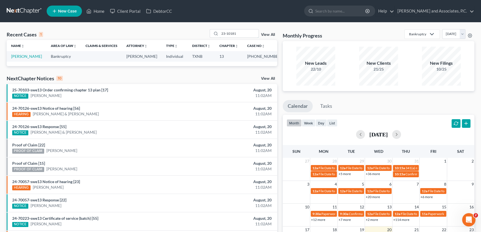
click at [138, 31] on div "Recent Cases 1 23-10181 View All" at bounding box center [142, 34] width 271 height 11
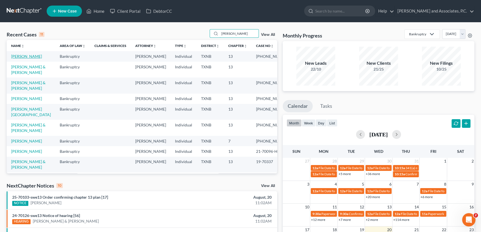
type input "brooks"
click at [23, 56] on link "[PERSON_NAME]" at bounding box center [26, 56] width 31 height 5
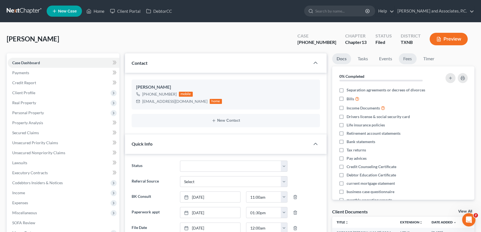
click at [408, 58] on link "Fees" at bounding box center [408, 58] width 18 height 11
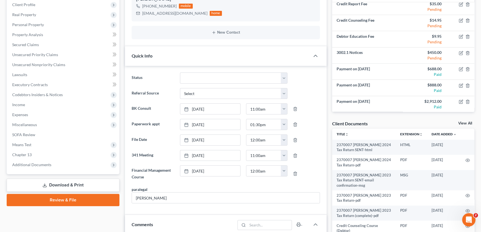
scroll to position [76, 0]
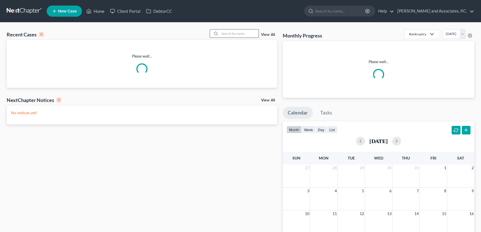
click at [254, 34] on input "search" at bounding box center [239, 33] width 39 height 8
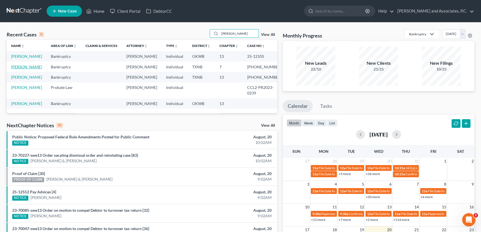
type input "[PERSON_NAME]"
click at [24, 68] on link "[PERSON_NAME]" at bounding box center [26, 66] width 31 height 5
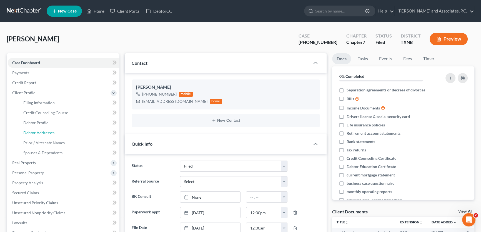
click at [35, 130] on span "Debtor Addresses" at bounding box center [38, 132] width 31 height 5
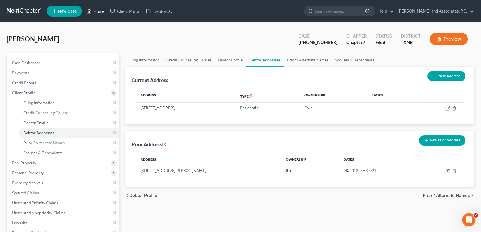
click at [91, 11] on icon at bounding box center [88, 11] width 5 height 7
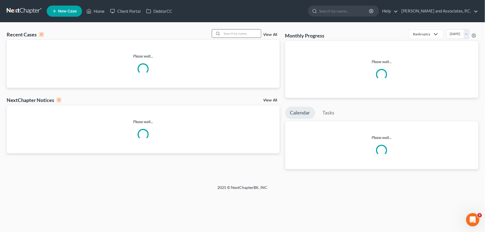
click at [253, 33] on input "search" at bounding box center [241, 33] width 39 height 8
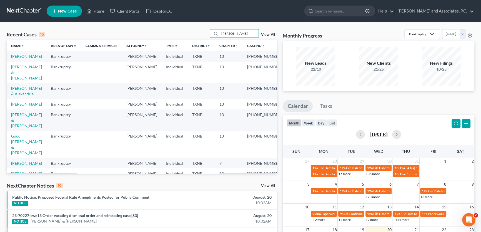
type input "adams"
click at [31, 161] on link "[PERSON_NAME]" at bounding box center [26, 163] width 31 height 5
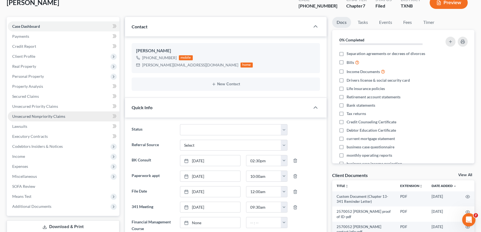
scroll to position [25, 0]
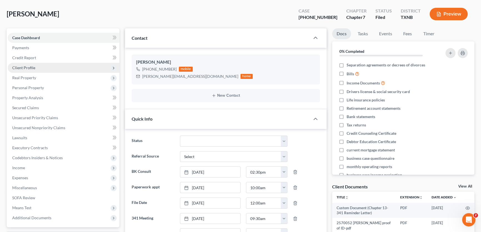
click at [30, 68] on span "Client Profile" at bounding box center [23, 67] width 23 height 5
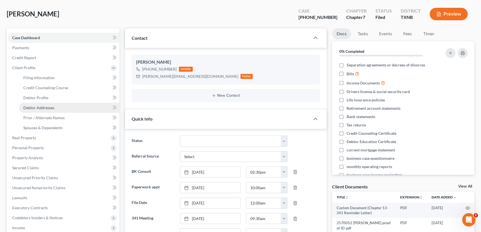
click at [35, 106] on span "Debtor Addresses" at bounding box center [38, 107] width 31 height 5
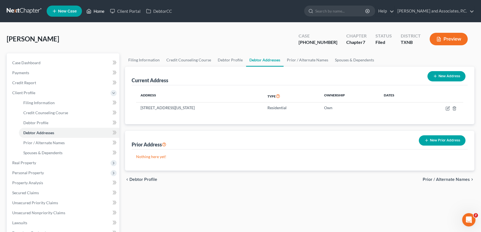
click at [99, 9] on link "Home" at bounding box center [96, 11] width 24 height 10
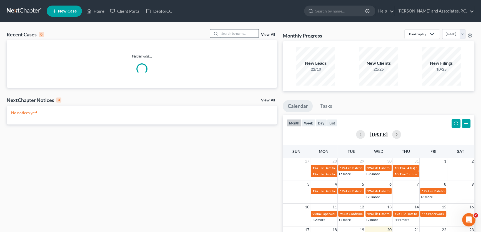
click at [248, 34] on input "search" at bounding box center [239, 33] width 39 height 8
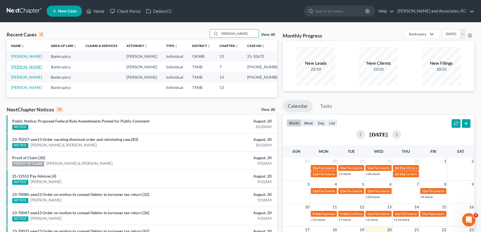
type input "mills"
click at [29, 67] on link "Mills, Elizabeth" at bounding box center [26, 66] width 31 height 5
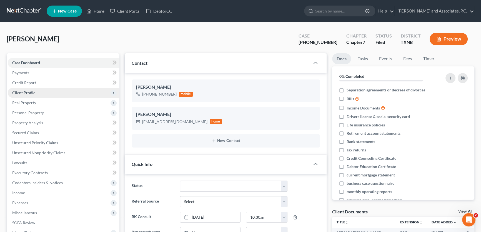
scroll to position [35, 0]
click at [28, 93] on span "Client Profile" at bounding box center [23, 92] width 23 height 5
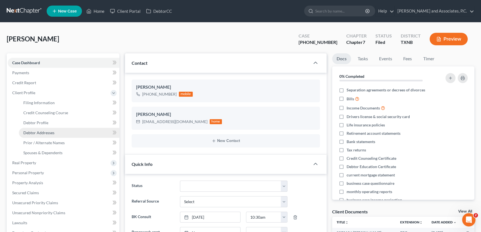
click at [36, 132] on span "Debtor Addresses" at bounding box center [38, 132] width 31 height 5
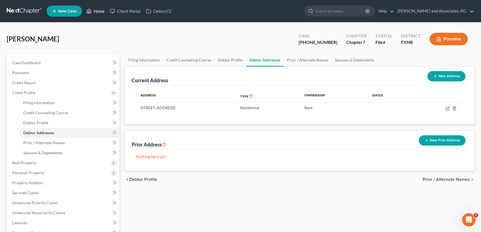
click at [101, 11] on link "Home" at bounding box center [96, 11] width 24 height 10
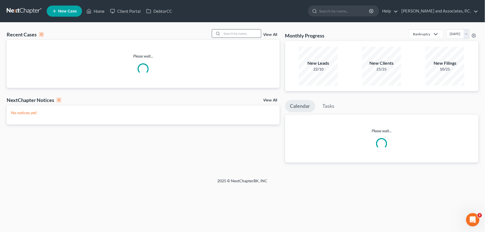
click at [248, 34] on input "search" at bounding box center [241, 33] width 39 height 8
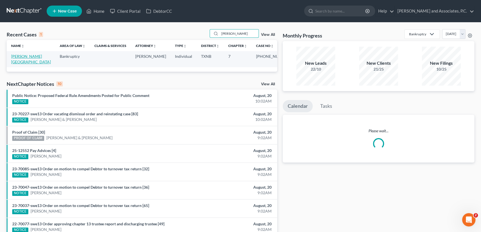
type input "frye"
click at [31, 57] on link "Frye, Brittany" at bounding box center [31, 59] width 40 height 10
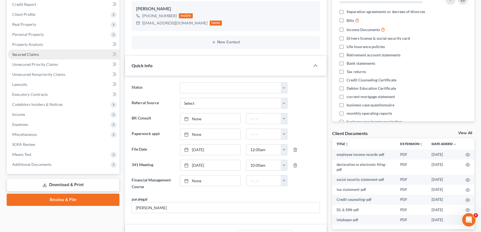
scroll to position [76, 0]
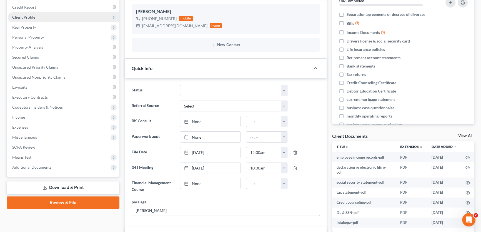
click at [25, 17] on span "Client Profile" at bounding box center [23, 17] width 23 height 5
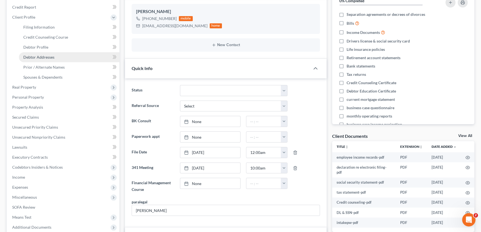
click at [31, 57] on span "Debtor Addresses" at bounding box center [38, 57] width 31 height 5
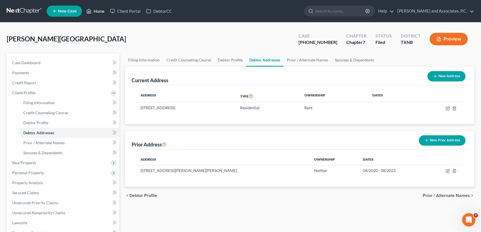
click at [98, 9] on link "Home" at bounding box center [96, 11] width 24 height 10
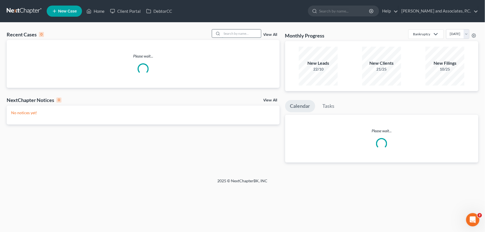
click at [239, 33] on input "search" at bounding box center [241, 33] width 39 height 8
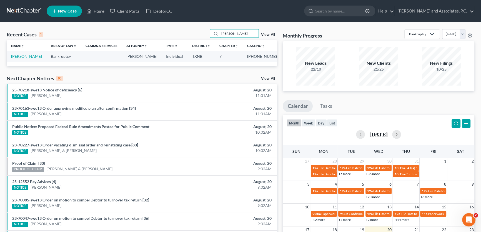
type input "mcgowen"
click at [28, 57] on link "McGowen, Stacy" at bounding box center [26, 56] width 31 height 5
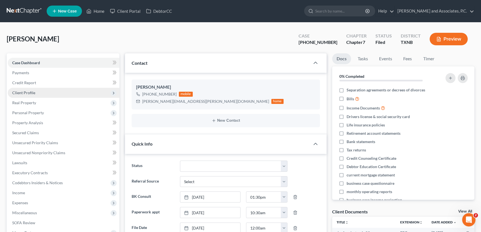
click at [32, 95] on span "Client Profile" at bounding box center [64, 93] width 112 height 10
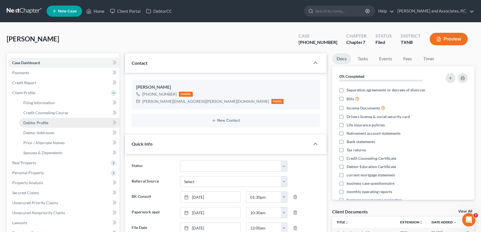
scroll to position [16, 0]
click at [33, 130] on link "Debtor Addresses" at bounding box center [69, 133] width 101 height 10
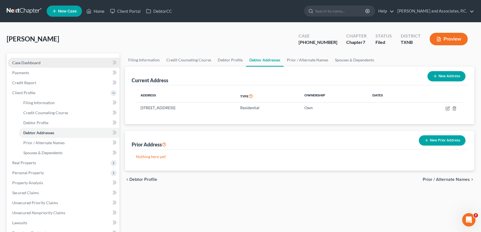
click at [39, 62] on span "Case Dashboard" at bounding box center [26, 62] width 28 height 5
select select "5"
